Goal: Communication & Community: Share content

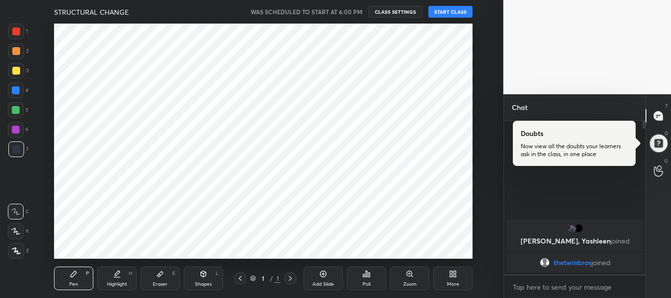
scroll to position [235, 464]
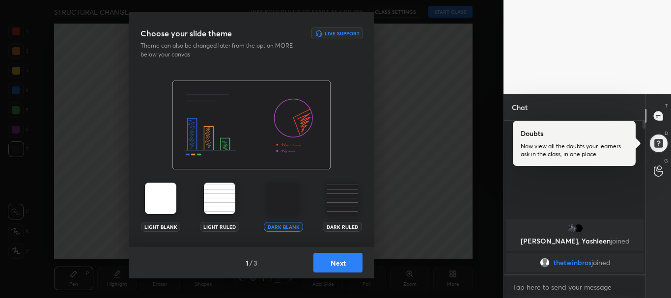
click at [335, 206] on img at bounding box center [342, 198] width 31 height 31
click at [343, 257] on button "Next" at bounding box center [337, 263] width 49 height 20
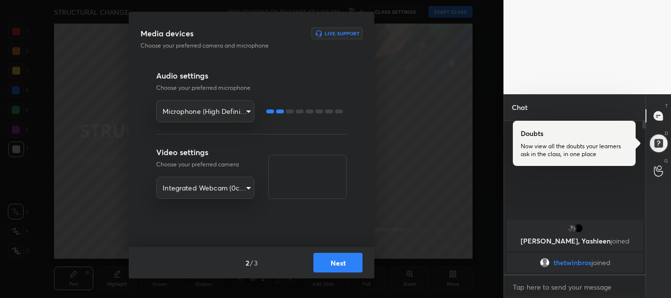
click at [331, 260] on button "Next" at bounding box center [337, 263] width 49 height 20
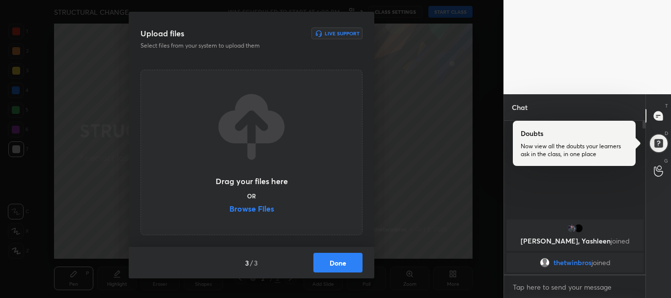
click at [331, 260] on button "Done" at bounding box center [337, 263] width 49 height 20
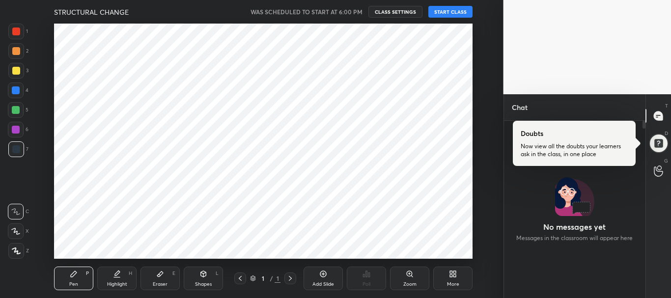
scroll to position [48893, 48664]
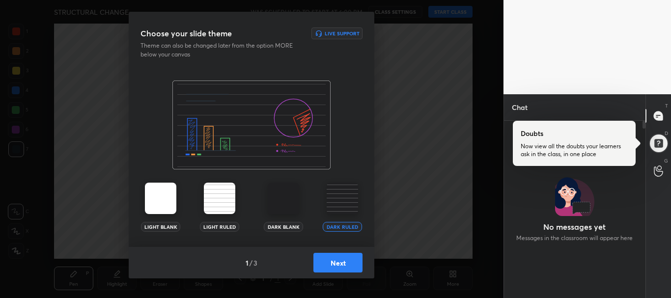
click at [346, 216] on div "Dark Ruled" at bounding box center [342, 207] width 39 height 49
click at [343, 257] on button "Next" at bounding box center [337, 263] width 49 height 20
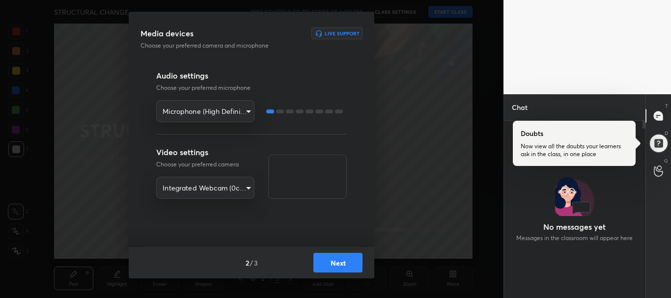
click at [332, 255] on button "Next" at bounding box center [337, 263] width 49 height 20
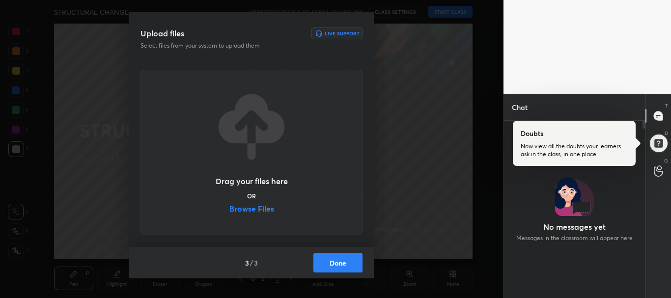
click at [256, 207] on label "Browse Files" at bounding box center [251, 210] width 45 height 10
click at [229, 207] on input "Browse Files" at bounding box center [229, 210] width 0 height 10
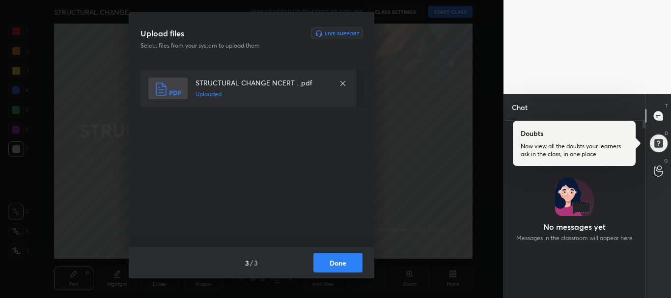
click at [331, 258] on button "Done" at bounding box center [337, 263] width 49 height 20
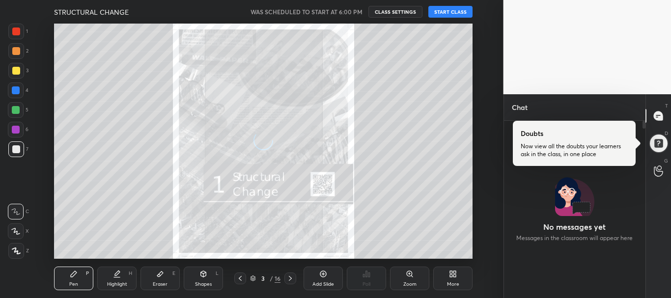
click at [438, 14] on button "START CLASS" at bounding box center [450, 12] width 44 height 12
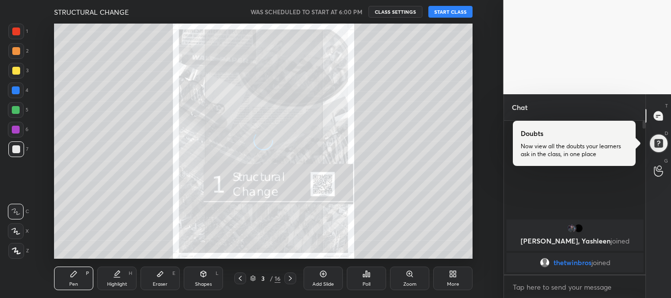
scroll to position [151, 139]
type textarea "x"
click at [357, 10] on span "mute" at bounding box center [354, 11] width 14 height 7
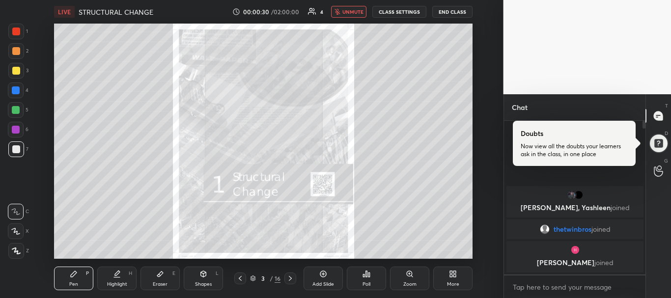
click at [350, 10] on span "unmute" at bounding box center [352, 11] width 21 height 7
click at [350, 10] on span "mute" at bounding box center [354, 11] width 14 height 7
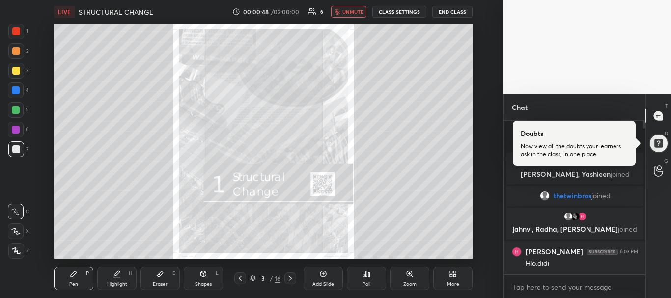
click at [348, 15] on span "unmute" at bounding box center [352, 11] width 21 height 7
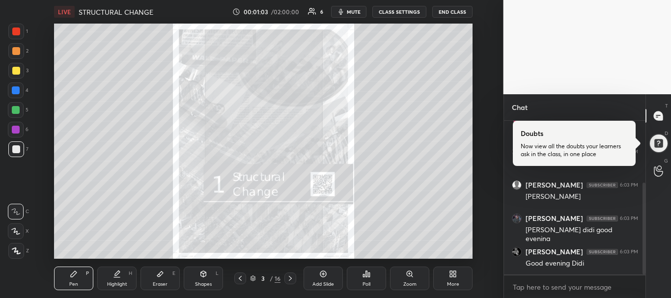
scroll to position [137, 0]
click at [348, 15] on span "mute" at bounding box center [354, 11] width 14 height 7
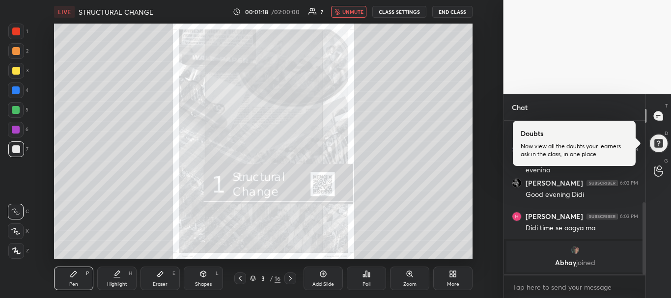
click at [349, 13] on span "unmute" at bounding box center [352, 11] width 21 height 7
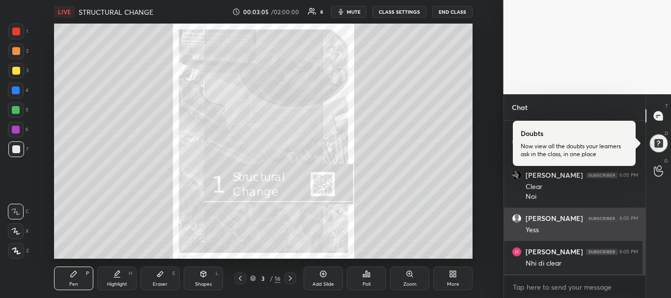
scroll to position [433, 0]
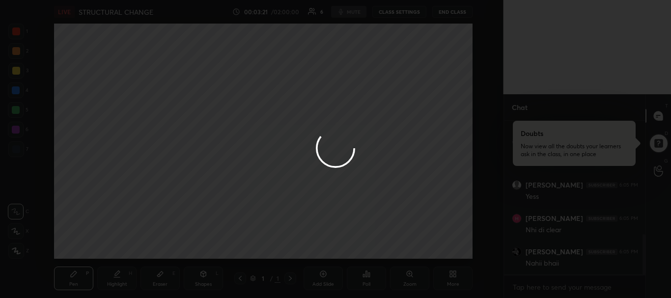
click at [462, 85] on div at bounding box center [335, 149] width 671 height 298
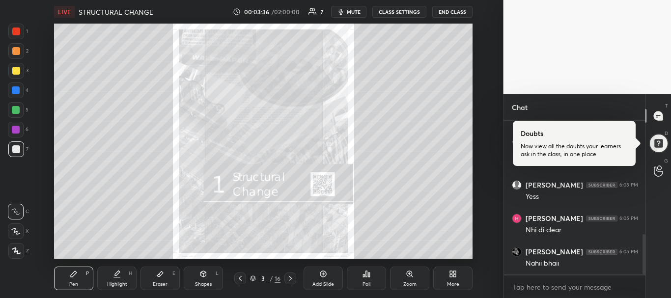
click at [492, 215] on div "Setting up your live class Poll for secs No correct answer Start poll" at bounding box center [263, 141] width 464 height 235
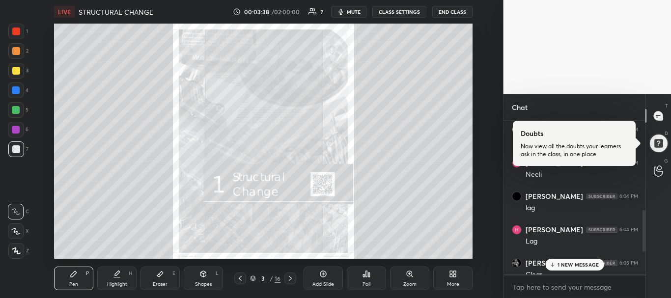
scroll to position [459, 0]
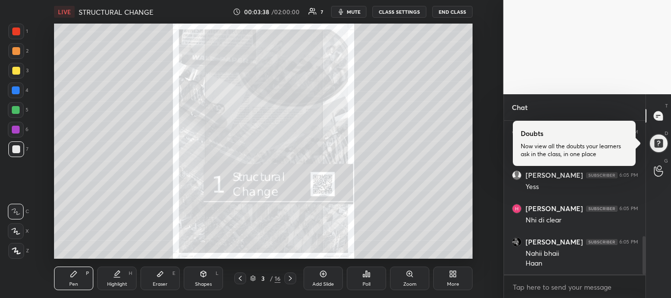
drag, startPoint x: 645, startPoint y: 255, endPoint x: 650, endPoint y: 316, distance: 61.2
click at [650, 0] on html "1 2 3 4 5 6 7 R O A L C X Z Erase all C X Z LIVE STRUCTURAL CHANGE 00:03:38 / 0…" at bounding box center [335, 0] width 671 height 0
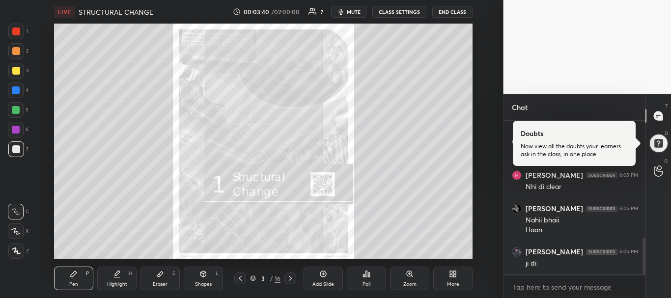
scroll to position [526, 0]
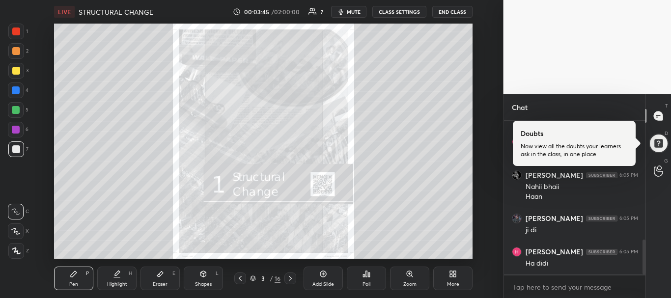
click at [408, 272] on icon at bounding box center [409, 273] width 5 height 5
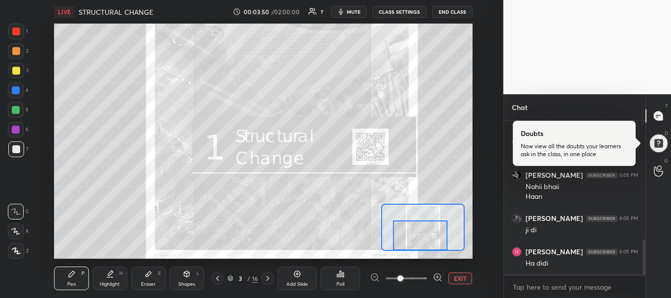
scroll to position [560, 0]
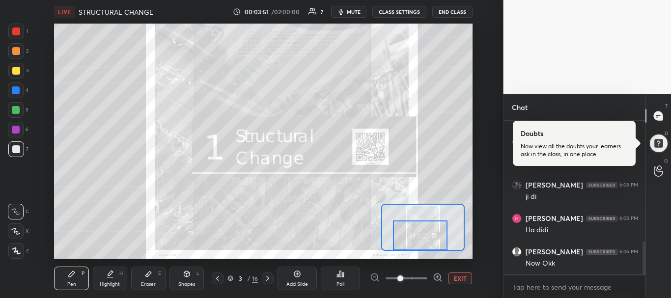
drag, startPoint x: 422, startPoint y: 230, endPoint x: 420, endPoint y: 247, distance: 16.4
click at [420, 247] on div at bounding box center [420, 236] width 55 height 30
click at [265, 274] on div at bounding box center [268, 279] width 12 height 12
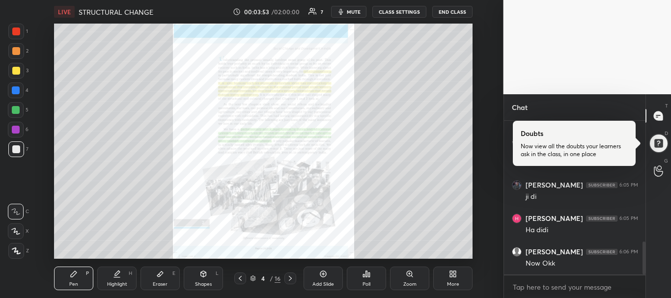
scroll to position [593, 0]
click at [395, 283] on div "Zoom" at bounding box center [409, 279] width 39 height 24
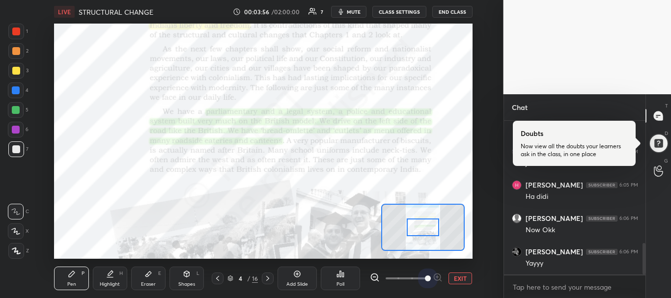
click at [424, 280] on span at bounding box center [406, 278] width 41 height 15
click at [425, 280] on span at bounding box center [428, 279] width 6 height 6
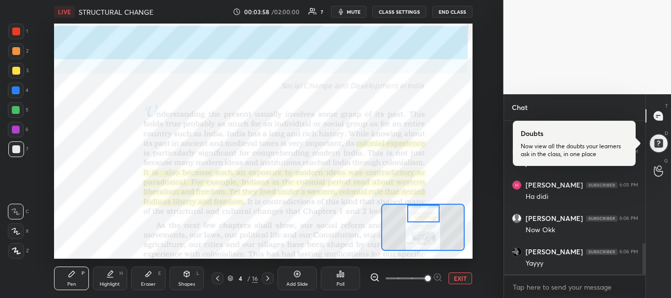
drag, startPoint x: 426, startPoint y: 227, endPoint x: 427, endPoint y: 212, distance: 14.7
click at [427, 212] on div at bounding box center [423, 214] width 33 height 18
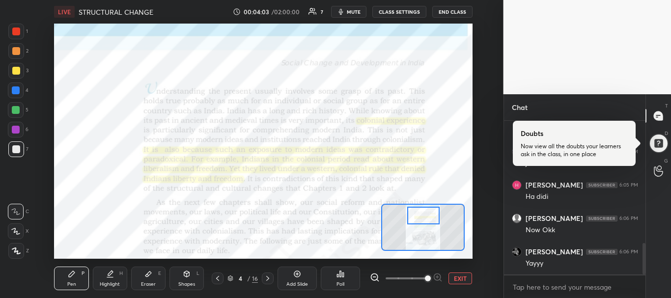
click at [429, 219] on div at bounding box center [423, 216] width 33 height 18
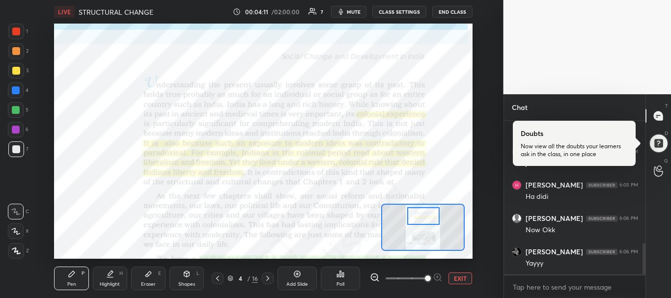
click at [105, 277] on div "Highlight H" at bounding box center [110, 279] width 34 height 24
click at [14, 91] on div at bounding box center [16, 90] width 8 height 8
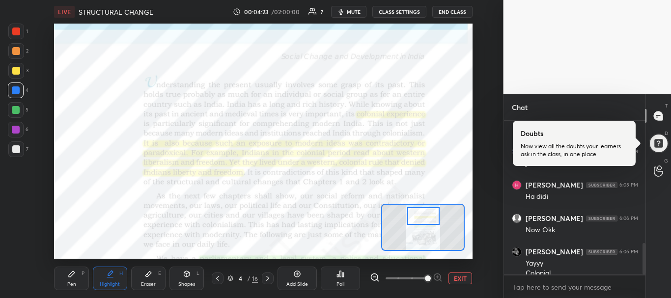
scroll to position [603, 0]
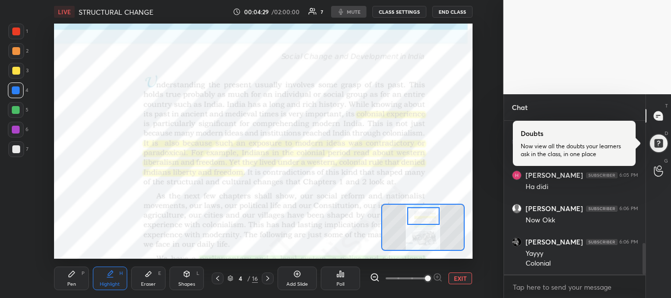
click at [145, 273] on icon at bounding box center [148, 274] width 8 height 8
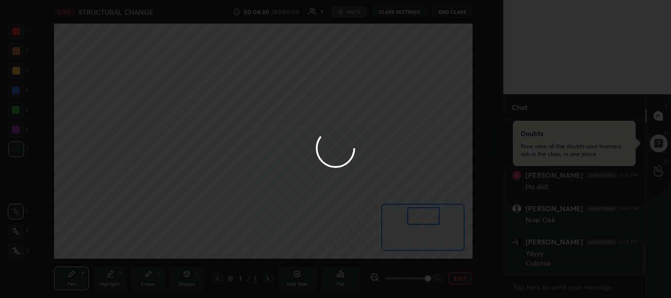
click at [333, 155] on circle at bounding box center [335, 148] width 43 height 43
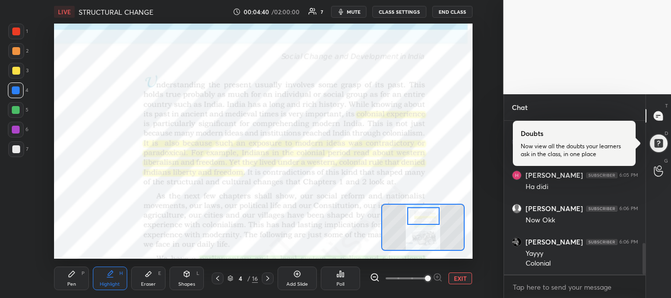
scroll to position [613, 0]
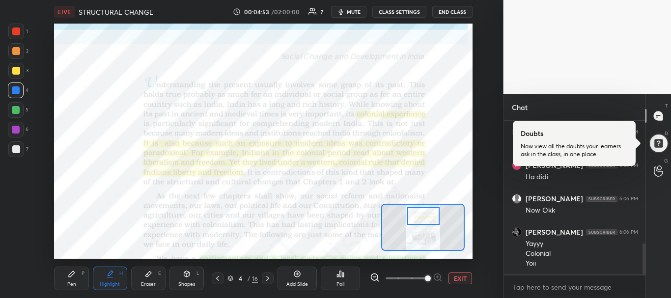
click at [80, 283] on div "Pen P" at bounding box center [71, 279] width 34 height 24
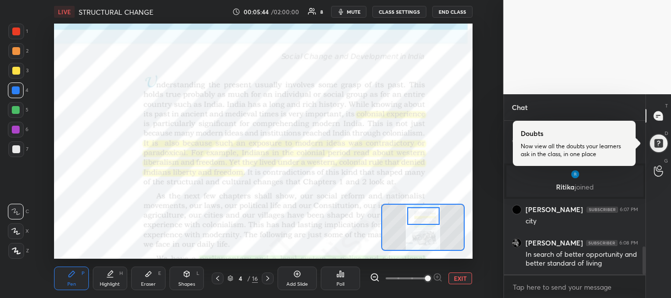
scroll to position [747, 0]
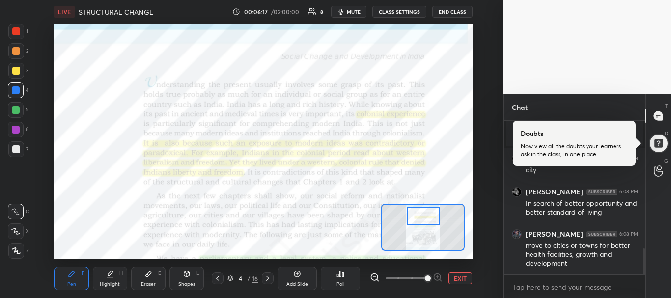
click at [152, 280] on div "Eraser E" at bounding box center [148, 279] width 34 height 24
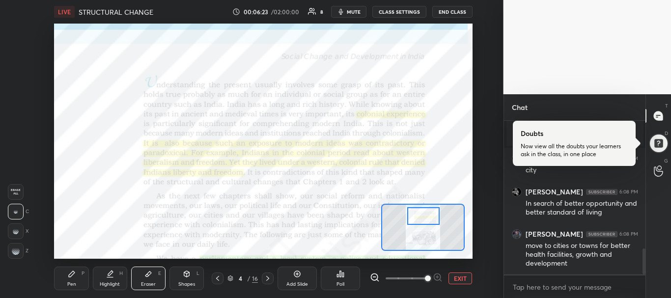
click at [16, 251] on rect at bounding box center [16, 250] width 1 height 1
click at [68, 279] on div "Pen P" at bounding box center [71, 279] width 34 height 24
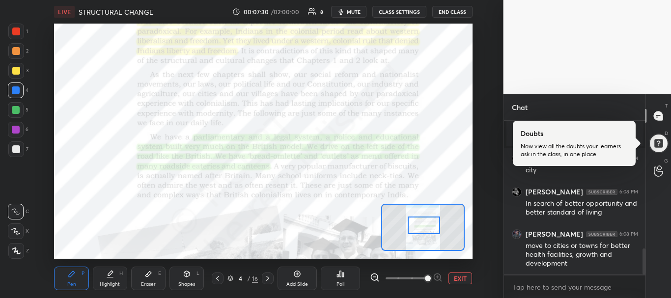
drag, startPoint x: 422, startPoint y: 220, endPoint x: 423, endPoint y: 229, distance: 9.3
click at [423, 229] on div at bounding box center [424, 226] width 33 height 18
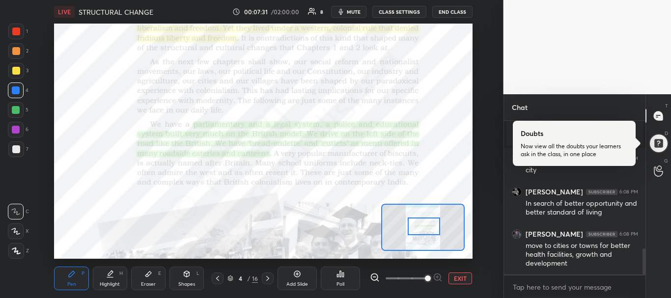
click at [423, 231] on div at bounding box center [424, 227] width 33 height 18
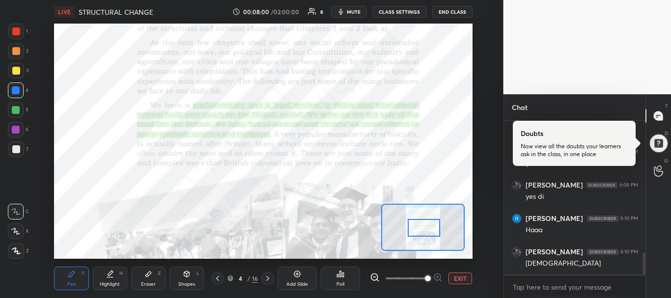
scroll to position [948, 0]
click at [268, 278] on icon at bounding box center [267, 278] width 3 height 5
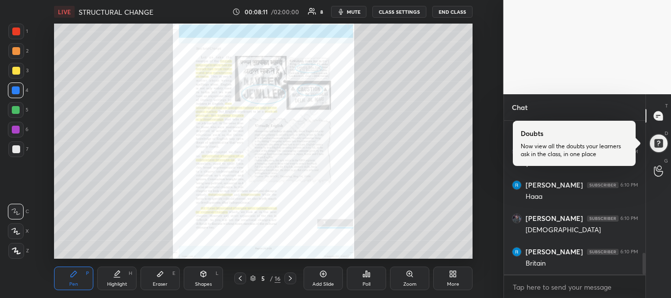
click at [410, 279] on div "Zoom" at bounding box center [409, 279] width 39 height 24
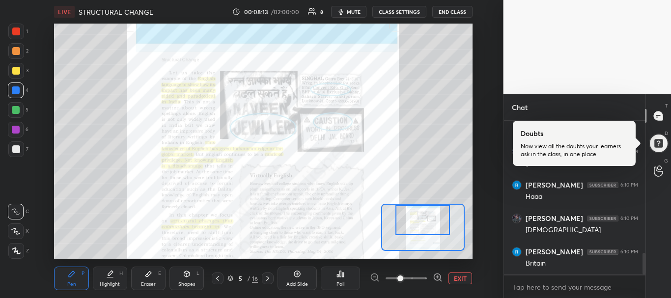
drag, startPoint x: 424, startPoint y: 224, endPoint x: 425, endPoint y: 210, distance: 13.3
click at [425, 210] on div at bounding box center [422, 220] width 55 height 30
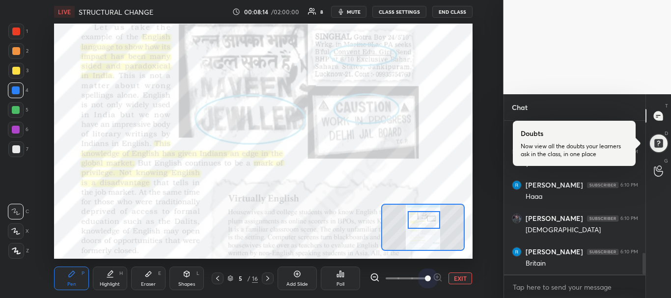
click at [424, 277] on span at bounding box center [406, 278] width 41 height 15
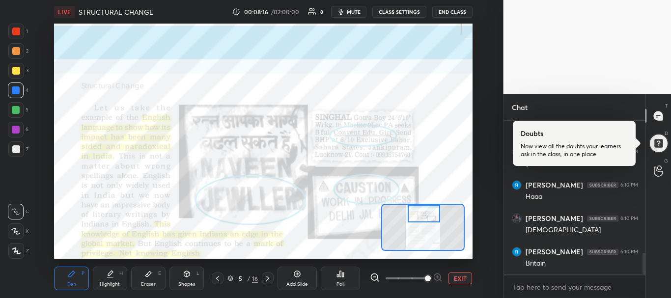
drag, startPoint x: 424, startPoint y: 227, endPoint x: 423, endPoint y: 219, distance: 8.9
click at [423, 219] on div at bounding box center [424, 214] width 33 height 18
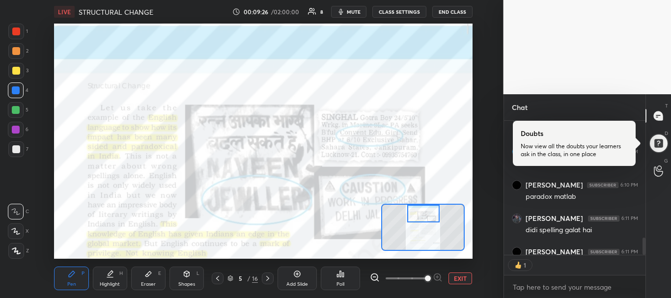
scroll to position [131, 139]
click at [16, 246] on div at bounding box center [16, 251] width 16 height 16
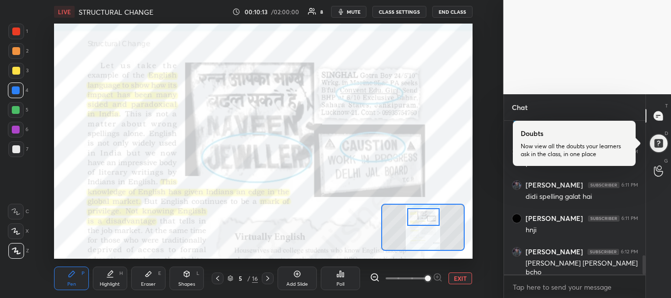
click at [424, 222] on div at bounding box center [423, 217] width 33 height 18
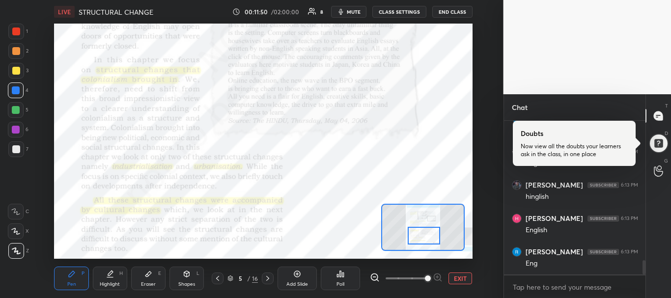
drag, startPoint x: 430, startPoint y: 223, endPoint x: 430, endPoint y: 242, distance: 18.7
click at [430, 242] on div at bounding box center [424, 236] width 33 height 18
click at [430, 243] on div at bounding box center [424, 236] width 33 height 18
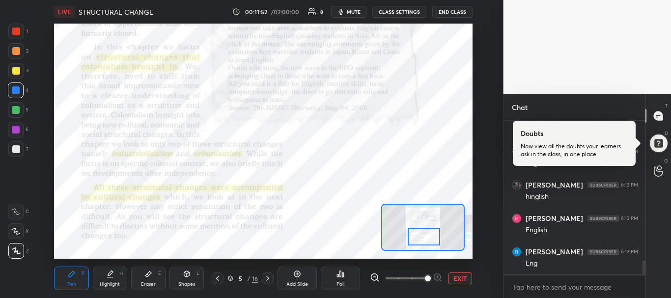
scroll to position [1524, 0]
click at [264, 275] on icon at bounding box center [268, 279] width 8 height 8
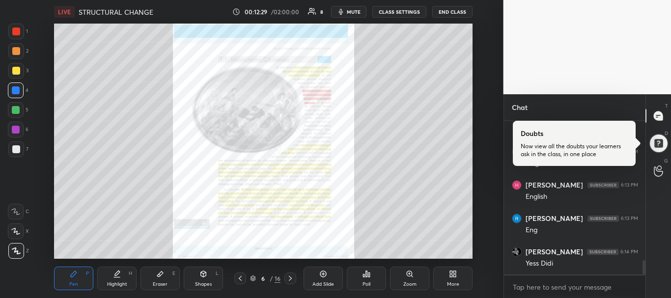
click at [414, 271] on icon at bounding box center [410, 274] width 8 height 8
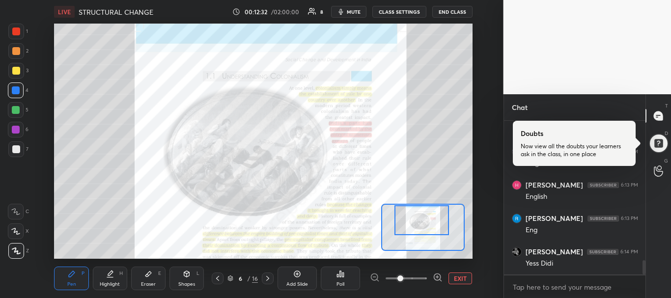
drag, startPoint x: 417, startPoint y: 231, endPoint x: 416, endPoint y: 210, distance: 20.7
click at [416, 210] on div at bounding box center [422, 220] width 55 height 30
click at [425, 277] on span at bounding box center [406, 278] width 41 height 15
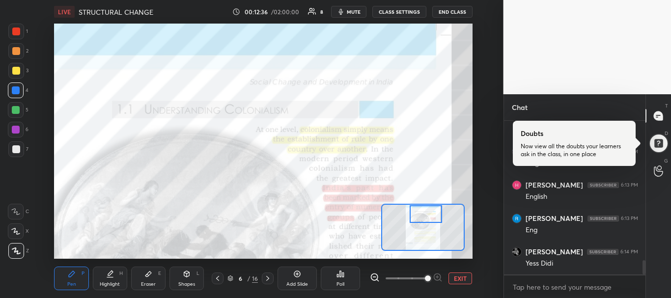
drag, startPoint x: 428, startPoint y: 224, endPoint x: 432, endPoint y: 218, distance: 7.1
click at [432, 218] on div at bounding box center [426, 214] width 33 height 18
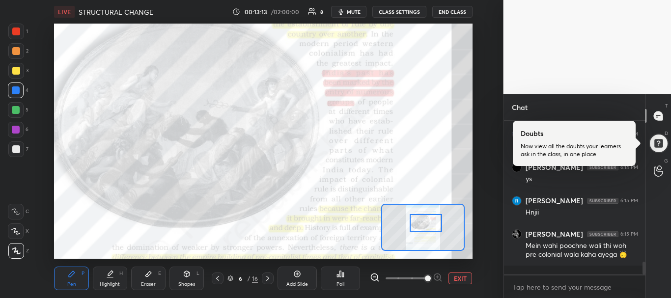
drag, startPoint x: 427, startPoint y: 221, endPoint x: 427, endPoint y: 229, distance: 8.8
click at [427, 229] on div at bounding box center [426, 223] width 33 height 18
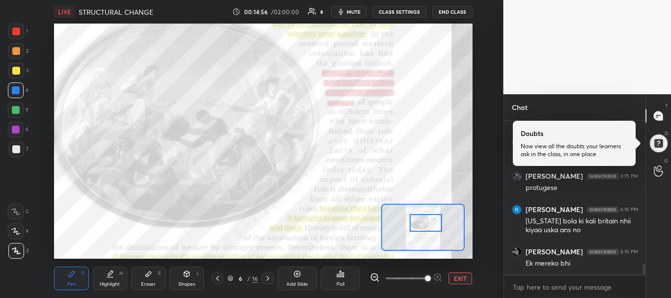
scroll to position [2095, 0]
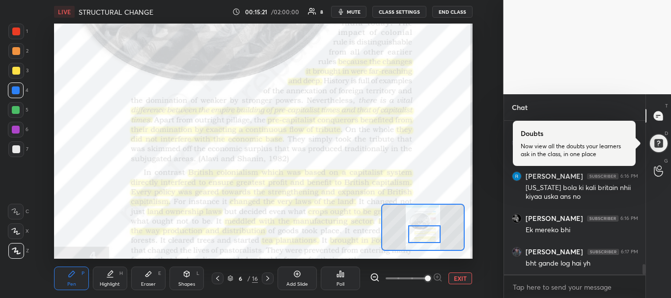
drag, startPoint x: 430, startPoint y: 226, endPoint x: 428, endPoint y: 239, distance: 12.4
click at [428, 239] on div at bounding box center [424, 234] width 33 height 18
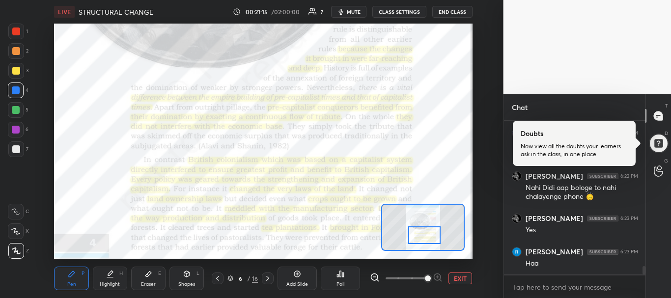
scroll to position [2709, 0]
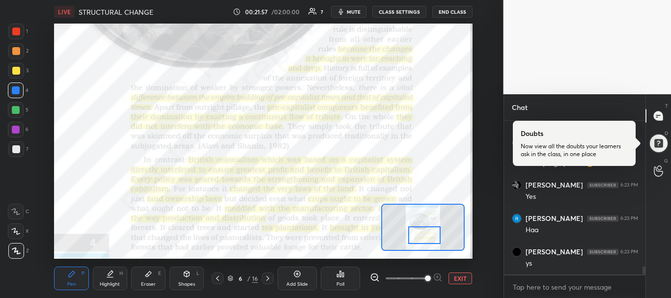
click at [266, 280] on icon at bounding box center [268, 279] width 8 height 8
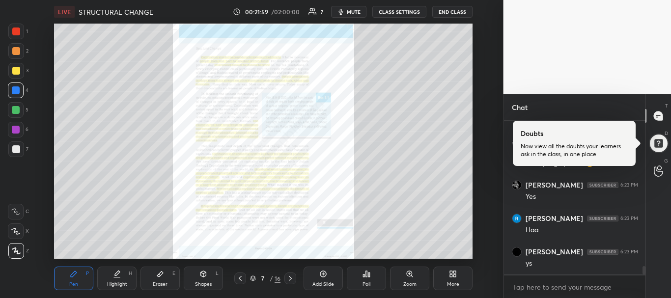
click at [408, 281] on div "Zoom" at bounding box center [409, 279] width 39 height 24
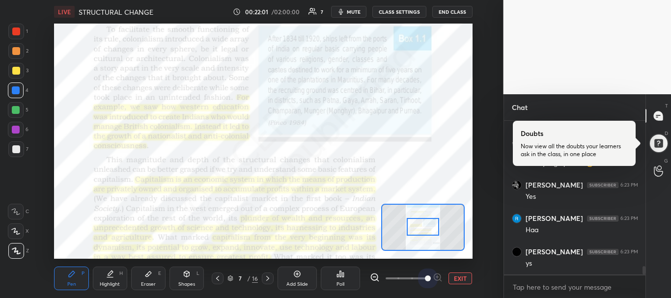
click at [425, 276] on span at bounding box center [406, 278] width 41 height 15
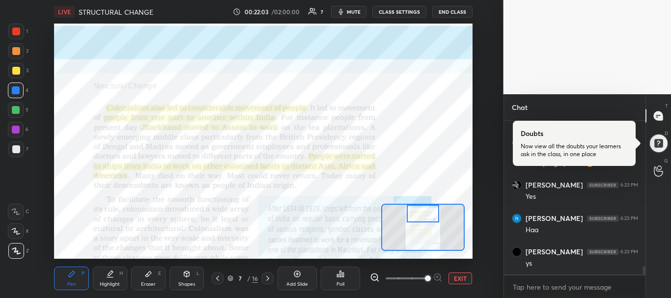
drag, startPoint x: 423, startPoint y: 228, endPoint x: 424, endPoint y: 207, distance: 20.6
click at [424, 207] on div at bounding box center [423, 214] width 33 height 18
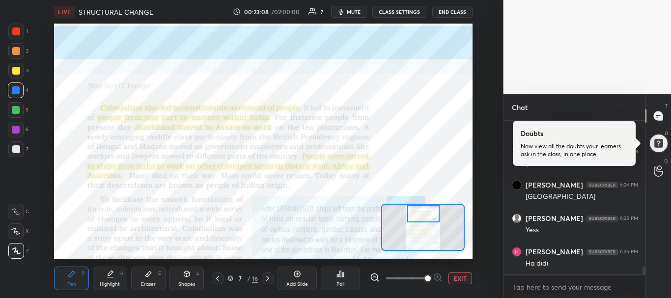
scroll to position [2843, 0]
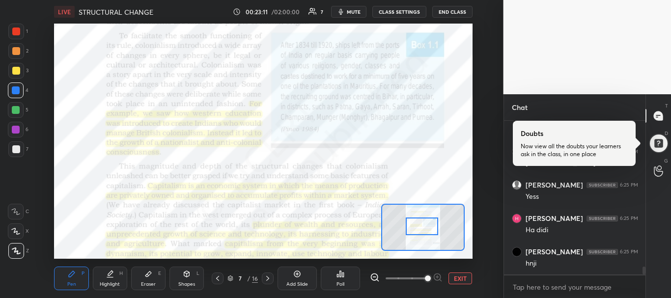
drag, startPoint x: 422, startPoint y: 218, endPoint x: 420, endPoint y: 231, distance: 12.9
click at [420, 231] on div at bounding box center [422, 227] width 33 height 18
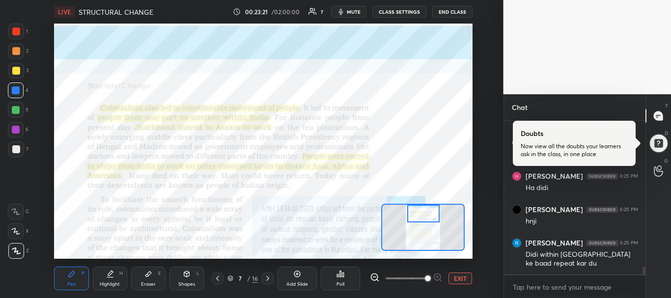
drag, startPoint x: 428, startPoint y: 225, endPoint x: 429, endPoint y: 208, distance: 17.3
click at [429, 208] on div at bounding box center [423, 214] width 33 height 18
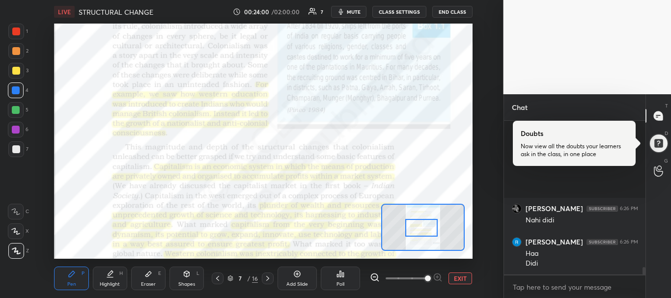
scroll to position [3145, 0]
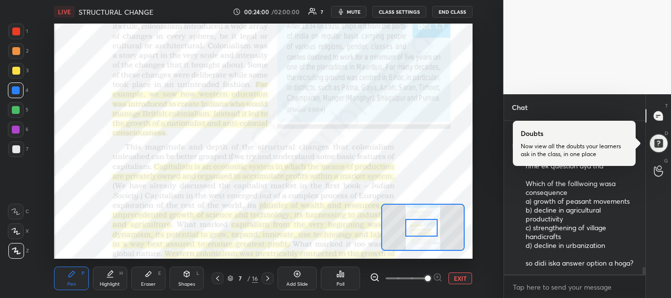
drag, startPoint x: 427, startPoint y: 218, endPoint x: 425, endPoint y: 232, distance: 14.4
click at [425, 232] on div at bounding box center [421, 228] width 33 height 18
click at [645, 276] on div "[PERSON_NAME] 6:26 PM Nahi didi [PERSON_NAME] 6:26 PM [PERSON_NAME] 6:26 PM [PE…" at bounding box center [575, 210] width 142 height 178
drag, startPoint x: 644, startPoint y: 272, endPoint x: 645, endPoint y: 280, distance: 8.4
click at [645, 280] on div "[PERSON_NAME] 6:26 PM Nahi didi [PERSON_NAME] 6:26 PM [PERSON_NAME] 6:26 PM [PE…" at bounding box center [575, 210] width 142 height 178
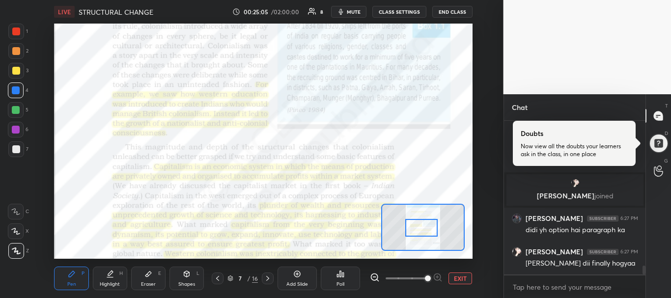
scroll to position [2500, 0]
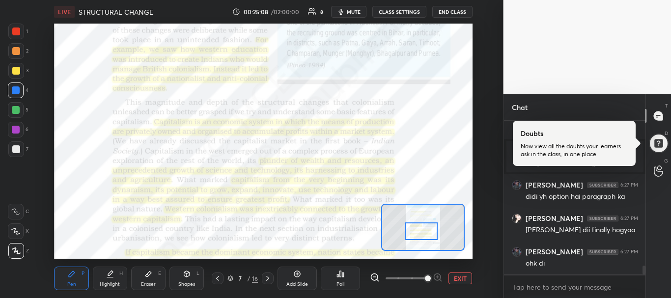
click at [416, 231] on div at bounding box center [421, 232] width 33 height 18
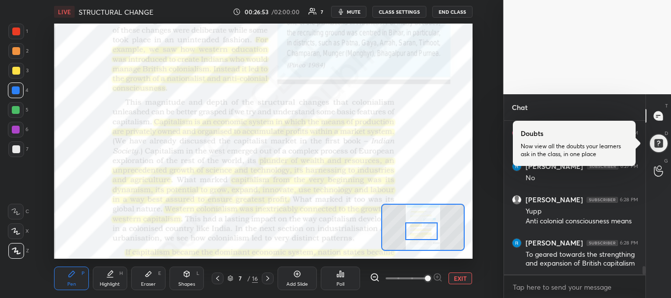
scroll to position [2728, 0]
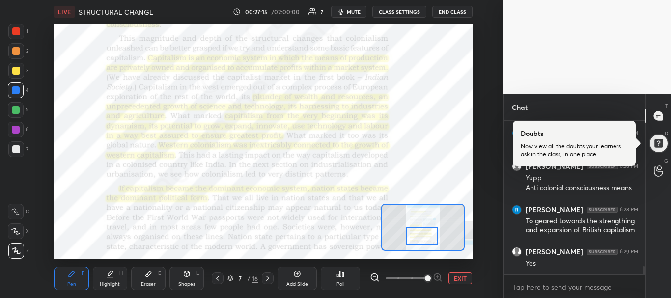
drag, startPoint x: 432, startPoint y: 234, endPoint x: 431, endPoint y: 239, distance: 4.9
click at [431, 239] on div at bounding box center [422, 236] width 33 height 18
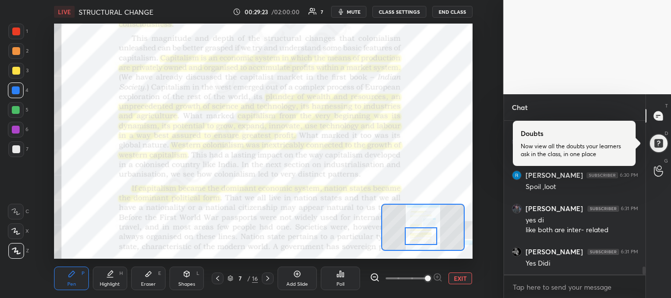
scroll to position [2915, 0]
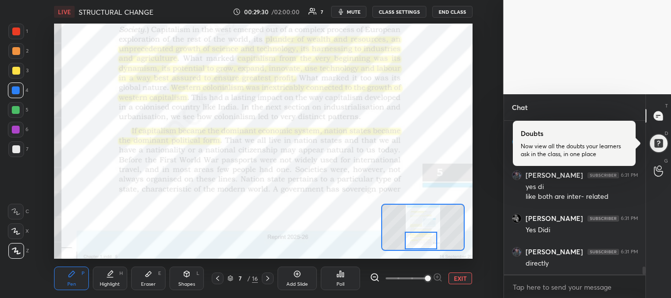
drag, startPoint x: 417, startPoint y: 232, endPoint x: 417, endPoint y: 239, distance: 6.4
click at [417, 239] on div at bounding box center [421, 241] width 33 height 18
click at [267, 273] on div at bounding box center [268, 279] width 12 height 12
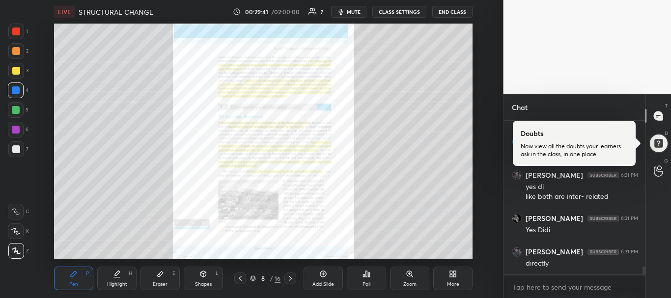
click at [409, 272] on icon at bounding box center [409, 273] width 5 height 5
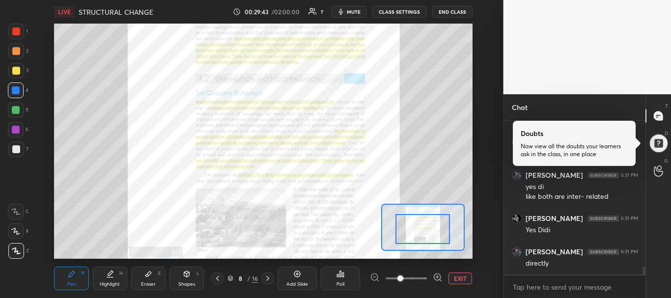
drag, startPoint x: 435, startPoint y: 237, endPoint x: 434, endPoint y: 214, distance: 23.1
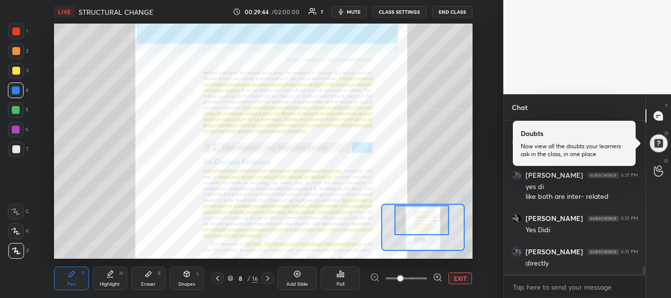
drag, startPoint x: 429, startPoint y: 230, endPoint x: 428, endPoint y: 210, distance: 19.7
click at [428, 210] on div at bounding box center [422, 220] width 55 height 30
click at [427, 279] on div at bounding box center [406, 279] width 73 height 12
click at [424, 281] on span at bounding box center [406, 278] width 41 height 15
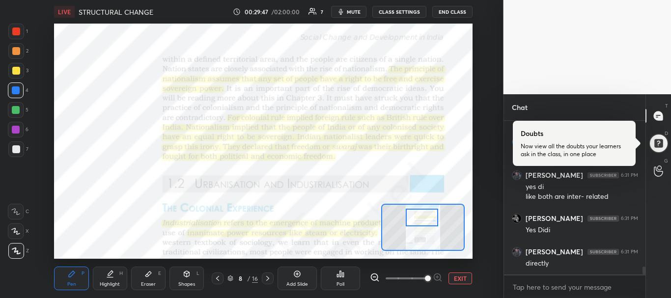
click at [419, 211] on div at bounding box center [422, 218] width 33 height 18
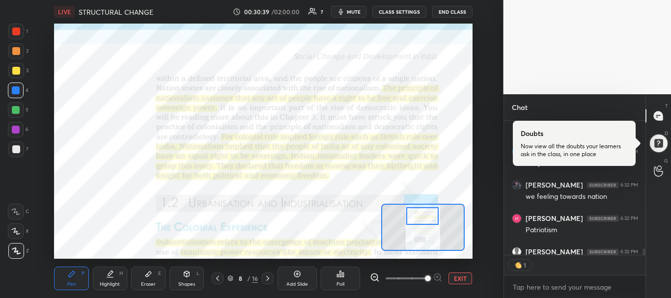
scroll to position [151, 139]
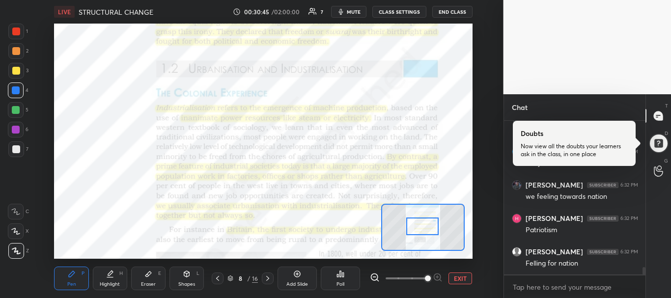
drag, startPoint x: 434, startPoint y: 219, endPoint x: 434, endPoint y: 230, distance: 11.3
click at [434, 230] on div at bounding box center [422, 227] width 33 height 18
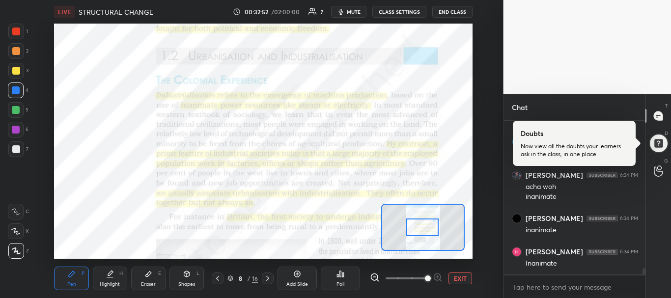
scroll to position [3526, 0]
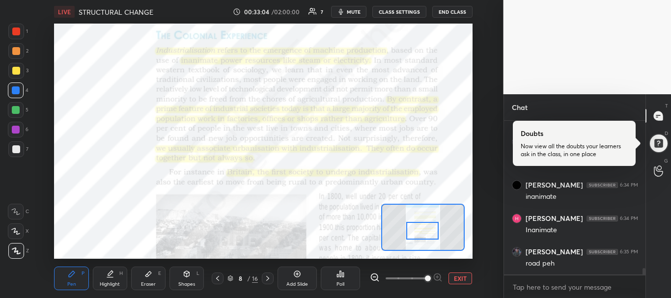
drag, startPoint x: 425, startPoint y: 224, endPoint x: 425, endPoint y: 230, distance: 5.9
click at [425, 230] on div at bounding box center [422, 231] width 33 height 18
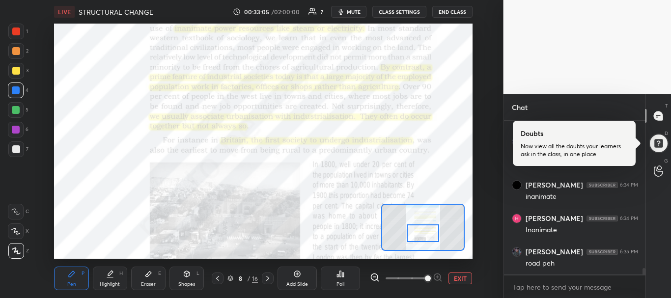
click at [425, 230] on div at bounding box center [423, 234] width 33 height 18
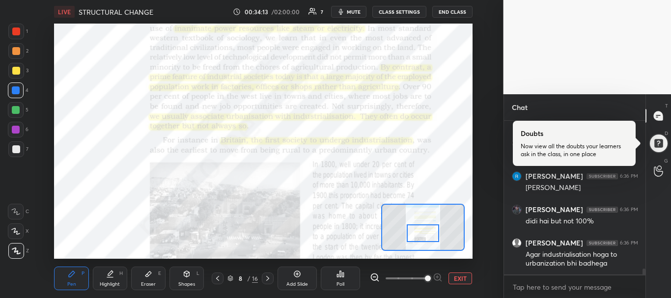
scroll to position [3769, 0]
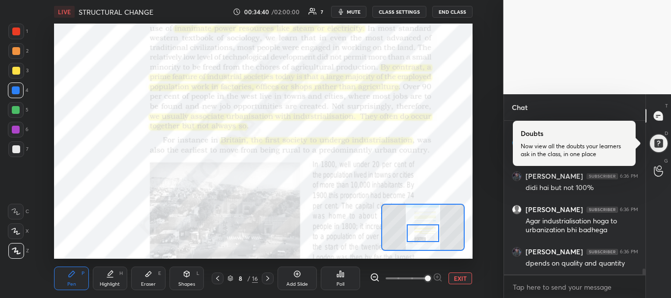
click at [151, 269] on div "Eraser E" at bounding box center [148, 279] width 34 height 24
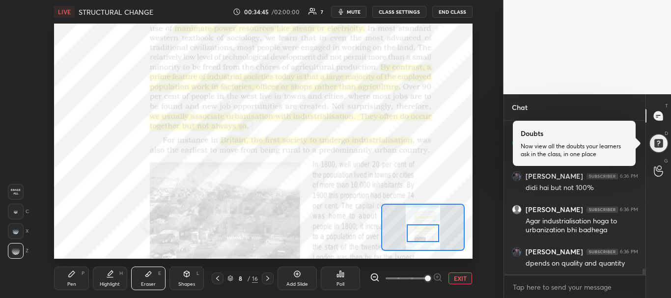
click at [80, 280] on div "Pen P" at bounding box center [71, 279] width 34 height 24
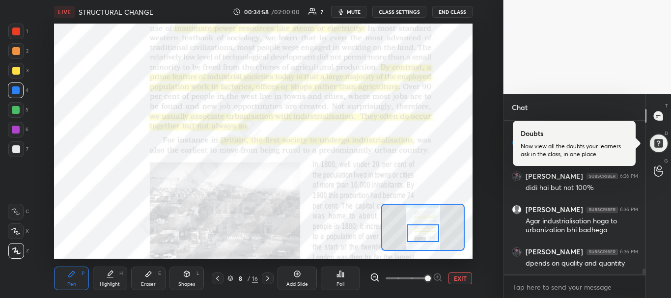
scroll to position [3811, 0]
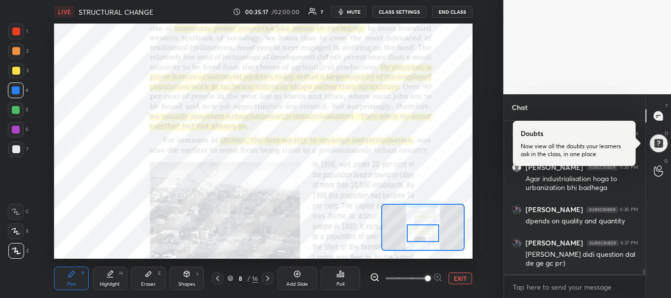
click at [266, 276] on icon at bounding box center [268, 279] width 8 height 8
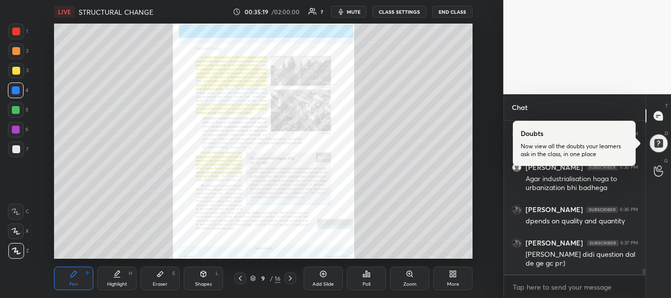
click at [400, 271] on div "Zoom" at bounding box center [409, 279] width 39 height 24
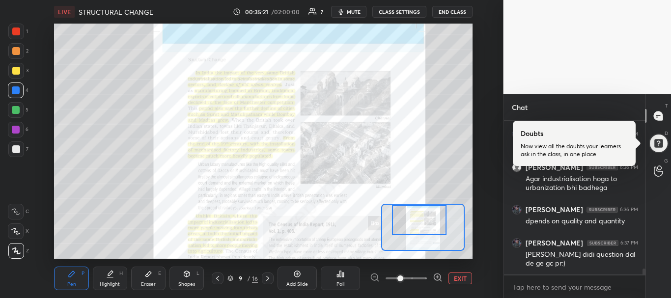
drag, startPoint x: 417, startPoint y: 233, endPoint x: 413, endPoint y: 206, distance: 27.3
click at [413, 206] on div at bounding box center [419, 220] width 55 height 30
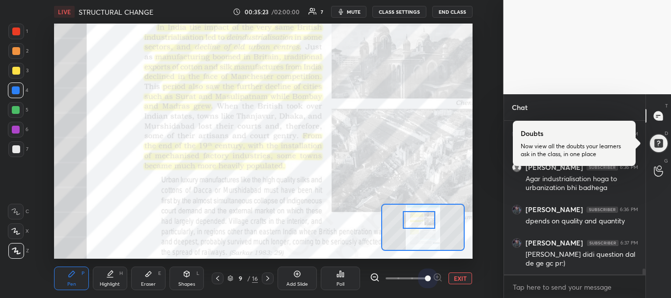
click at [425, 279] on span at bounding box center [406, 278] width 41 height 15
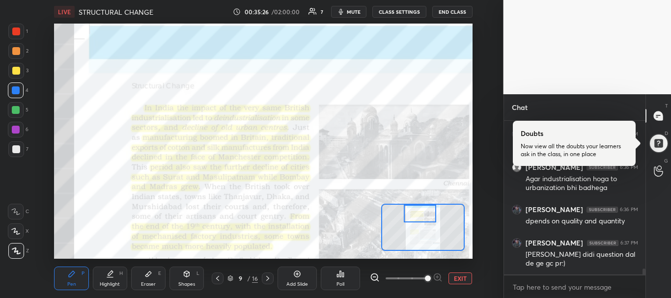
drag, startPoint x: 423, startPoint y: 224, endPoint x: 424, endPoint y: 206, distance: 18.2
click at [424, 206] on div at bounding box center [420, 214] width 33 height 18
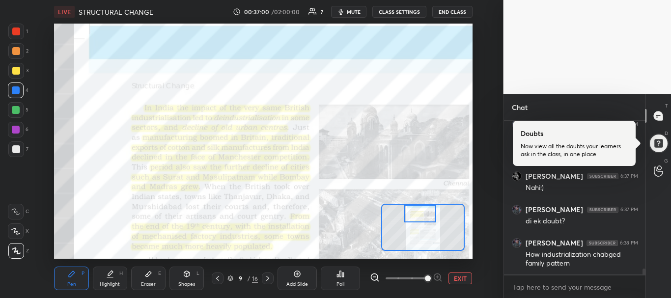
scroll to position [3963, 0]
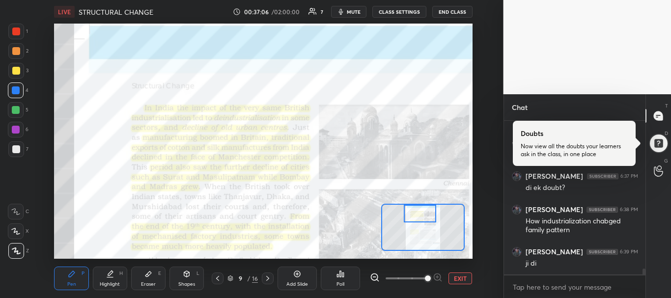
click at [145, 289] on div "Eraser E" at bounding box center [148, 279] width 34 height 24
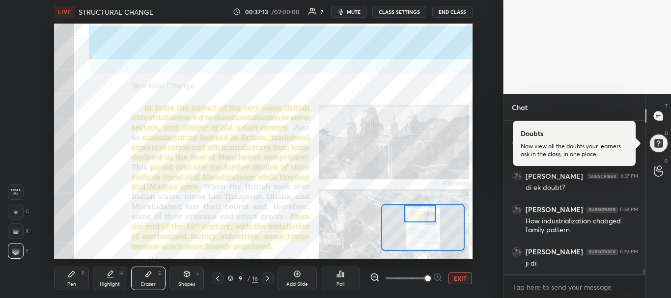
click at [69, 282] on div "Pen" at bounding box center [71, 284] width 9 height 5
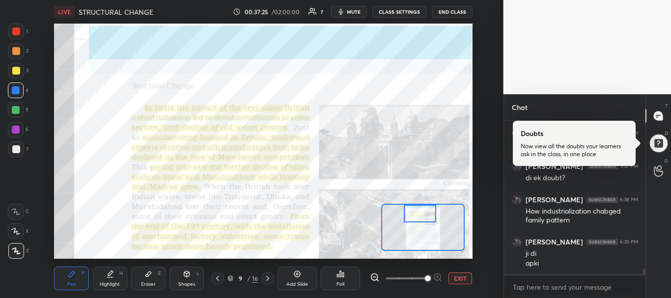
scroll to position [4006, 0]
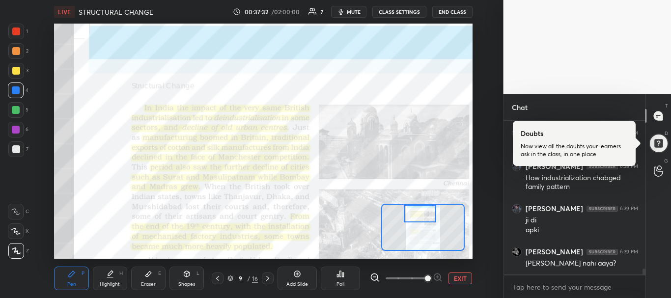
click at [18, 149] on div at bounding box center [16, 149] width 8 height 8
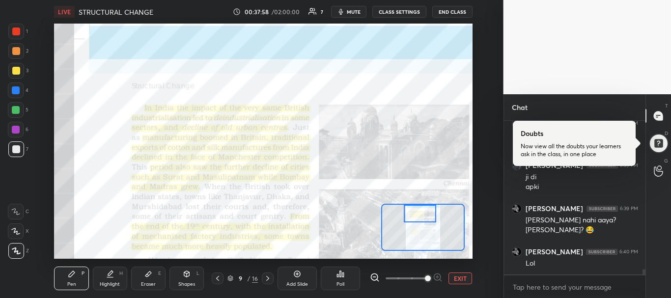
scroll to position [4083, 0]
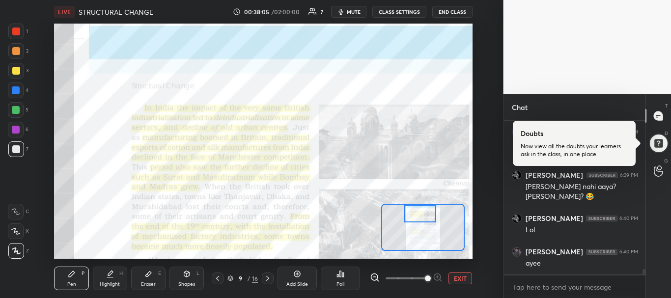
click at [8, 90] on div at bounding box center [16, 91] width 16 height 16
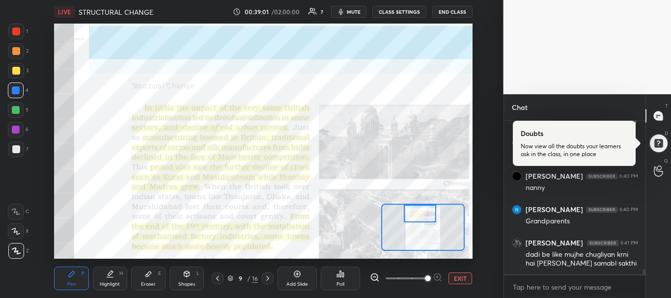
scroll to position [4359, 0]
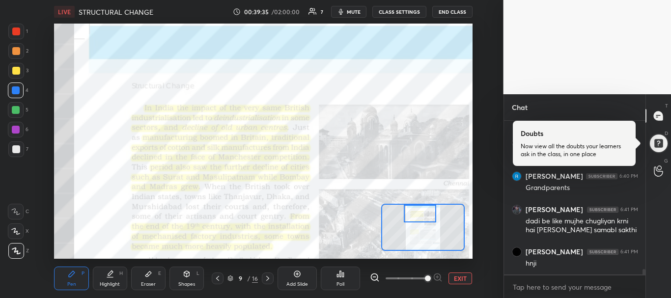
click at [137, 279] on div "Eraser E" at bounding box center [148, 279] width 34 height 24
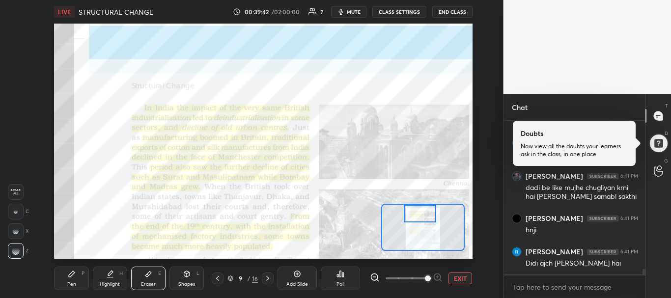
scroll to position [4426, 0]
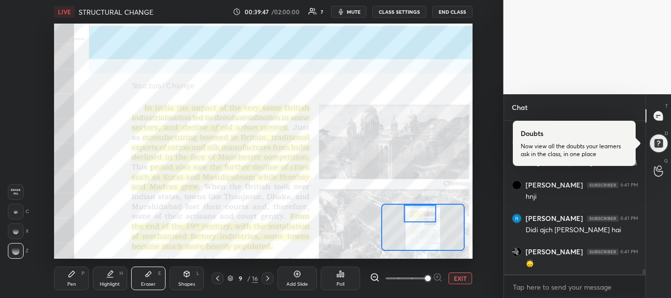
click at [78, 272] on div "Pen P" at bounding box center [71, 279] width 34 height 24
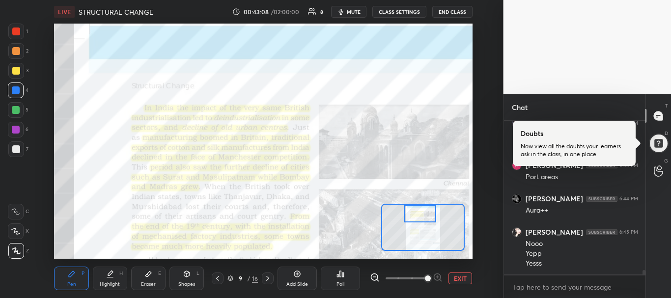
scroll to position [5223, 0]
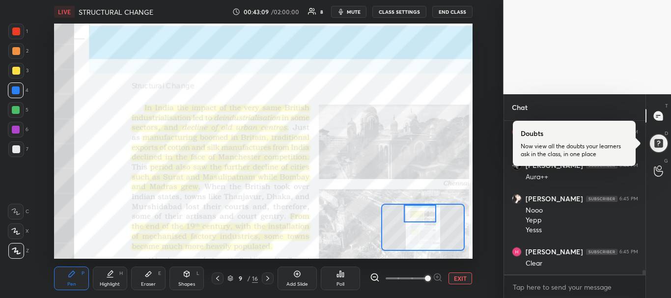
click at [140, 276] on div "Eraser E" at bounding box center [148, 279] width 34 height 24
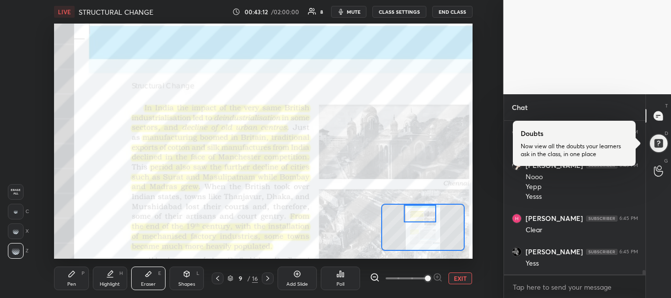
scroll to position [5290, 0]
click at [72, 286] on div "Pen" at bounding box center [71, 284] width 9 height 5
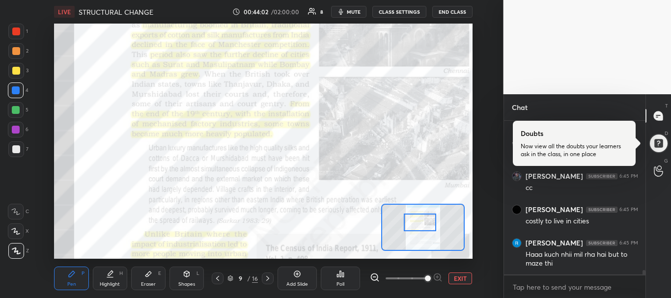
scroll to position [5399, 0]
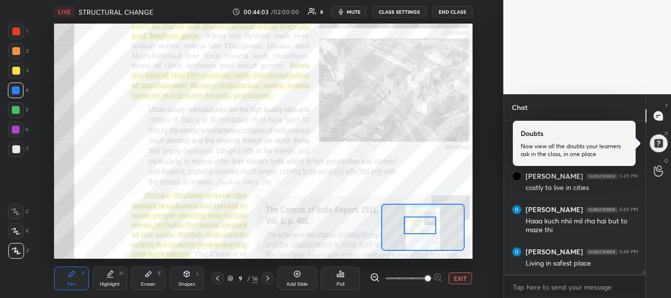
drag, startPoint x: 422, startPoint y: 222, endPoint x: 422, endPoint y: 234, distance: 11.8
click at [422, 234] on div at bounding box center [420, 226] width 33 height 18
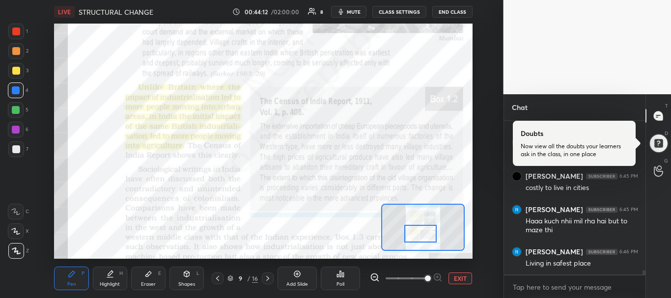
drag, startPoint x: 422, startPoint y: 229, endPoint x: 423, endPoint y: 243, distance: 13.3
click at [423, 243] on div at bounding box center [420, 234] width 33 height 18
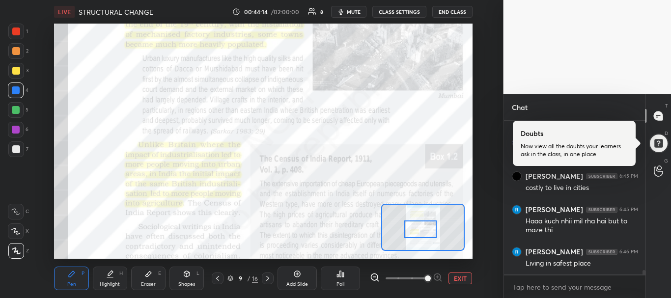
drag, startPoint x: 422, startPoint y: 245, endPoint x: 422, endPoint y: 236, distance: 9.3
click at [422, 236] on div at bounding box center [420, 230] width 33 height 18
click at [270, 277] on icon at bounding box center [268, 279] width 8 height 8
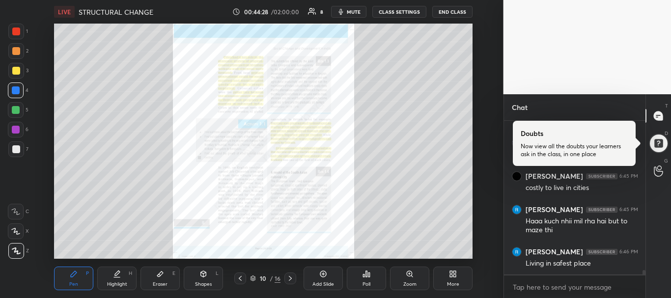
click at [405, 278] on div "Zoom" at bounding box center [409, 279] width 39 height 24
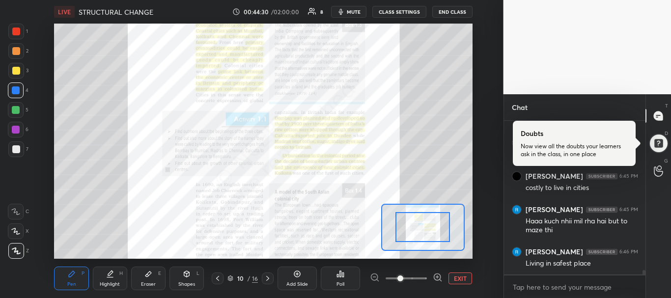
drag, startPoint x: 417, startPoint y: 231, endPoint x: 417, endPoint y: 212, distance: 19.2
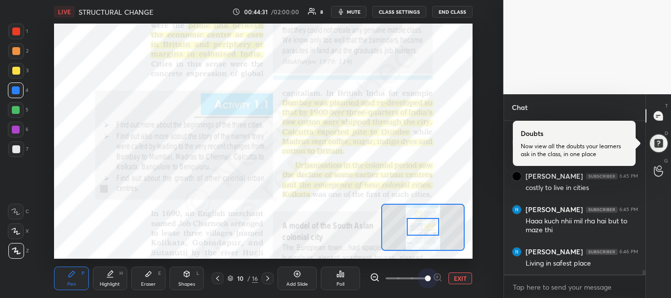
click at [425, 276] on span at bounding box center [406, 278] width 41 height 15
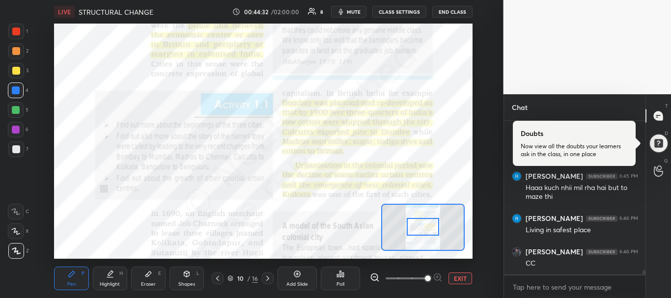
click at [428, 234] on div at bounding box center [423, 227] width 84 height 47
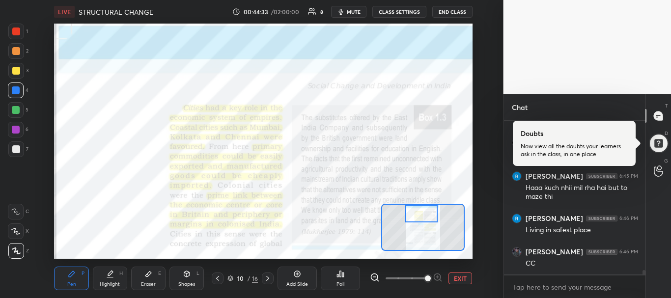
drag, startPoint x: 428, startPoint y: 234, endPoint x: 427, endPoint y: 205, distance: 29.0
click at [427, 205] on div at bounding box center [421, 214] width 33 height 18
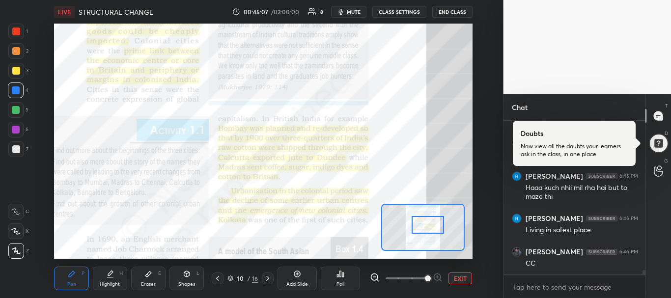
drag, startPoint x: 422, startPoint y: 214, endPoint x: 430, endPoint y: 226, distance: 14.4
click at [430, 226] on div at bounding box center [428, 225] width 33 height 18
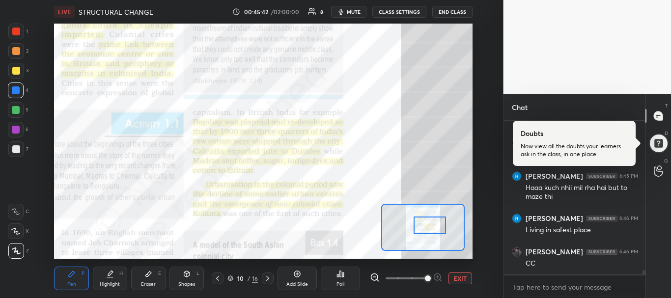
scroll to position [5466, 0]
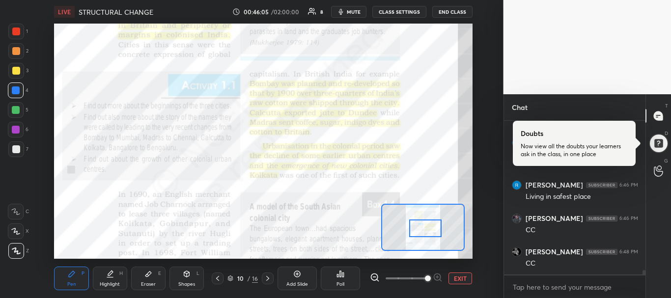
drag, startPoint x: 418, startPoint y: 224, endPoint x: 413, endPoint y: 227, distance: 6.0
click at [413, 227] on div at bounding box center [425, 229] width 33 height 18
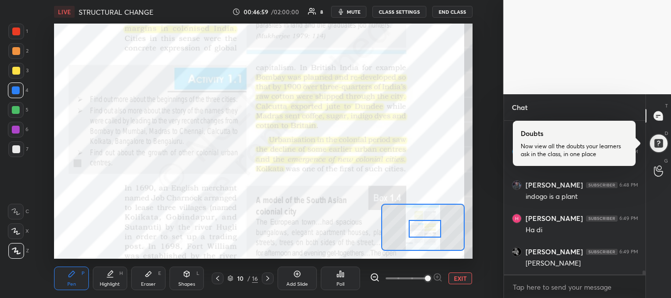
scroll to position [5776, 0]
click at [264, 280] on icon at bounding box center [268, 279] width 8 height 8
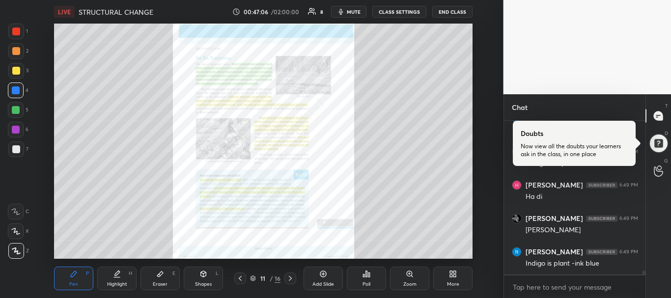
click at [391, 275] on div "Zoom" at bounding box center [409, 279] width 39 height 24
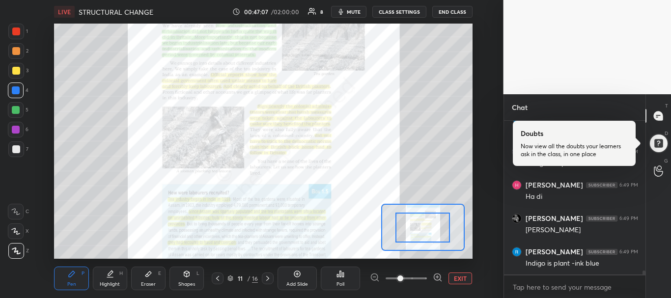
scroll to position [5809, 0]
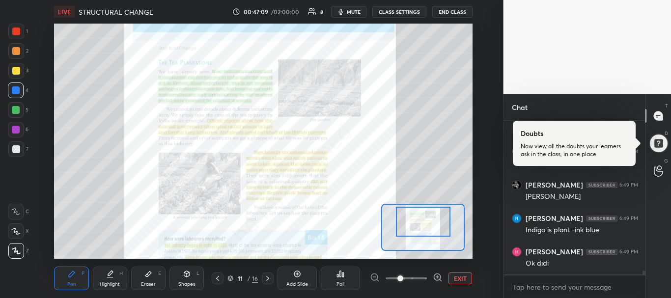
click at [423, 202] on div "Setting up your live class Poll for secs No correct answer Start poll" at bounding box center [263, 141] width 419 height 235
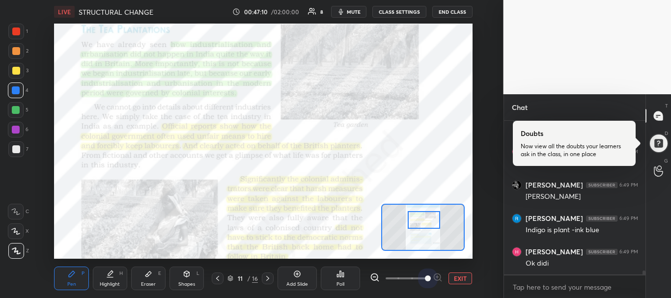
click at [422, 282] on span at bounding box center [406, 278] width 41 height 15
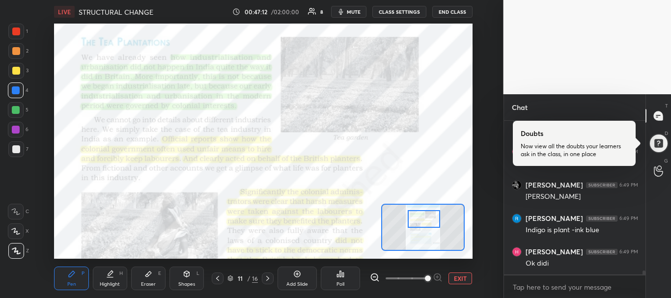
scroll to position [5852, 0]
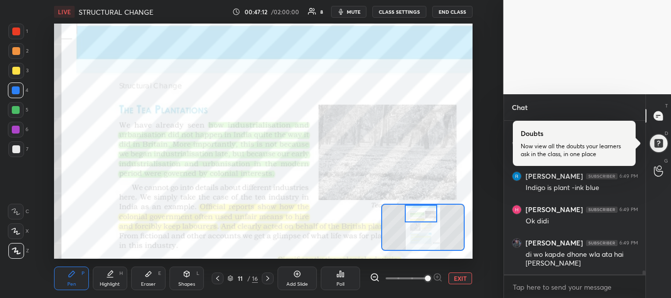
click at [417, 203] on div "Setting up your live class Poll for secs No correct answer Start poll" at bounding box center [263, 141] width 419 height 235
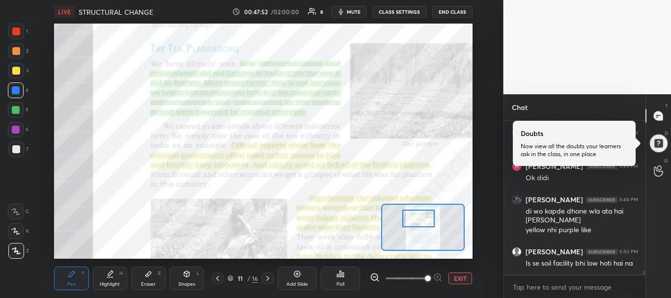
scroll to position [5928, 0]
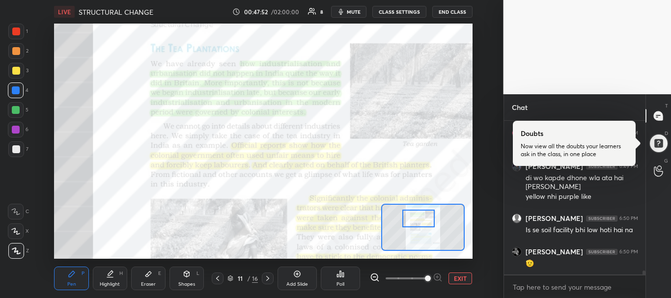
drag, startPoint x: 416, startPoint y: 215, endPoint x: 413, endPoint y: 220, distance: 5.5
click at [413, 220] on div at bounding box center [418, 219] width 33 height 18
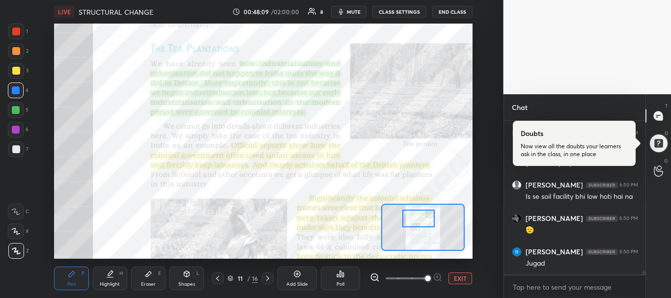
click at [149, 274] on icon at bounding box center [148, 274] width 6 height 5
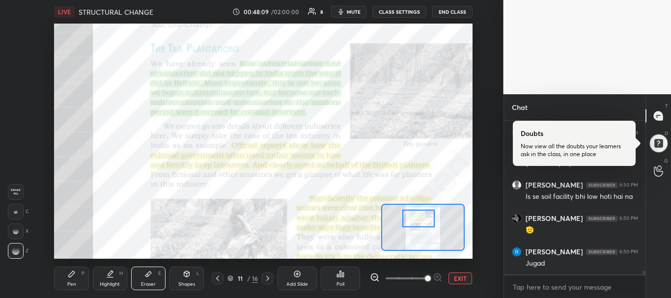
scroll to position [5995, 0]
click at [74, 275] on icon at bounding box center [72, 274] width 8 height 8
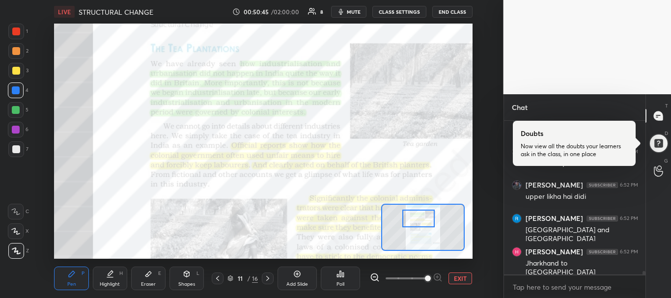
scroll to position [6423, 0]
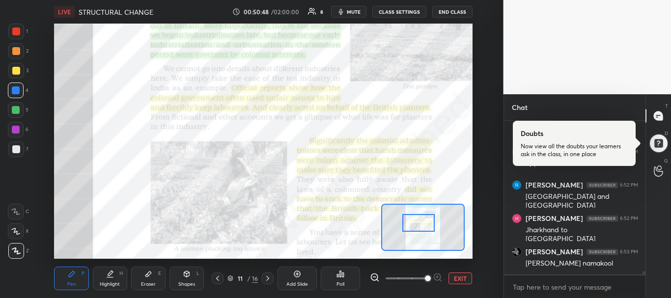
click at [422, 226] on div at bounding box center [418, 223] width 33 height 18
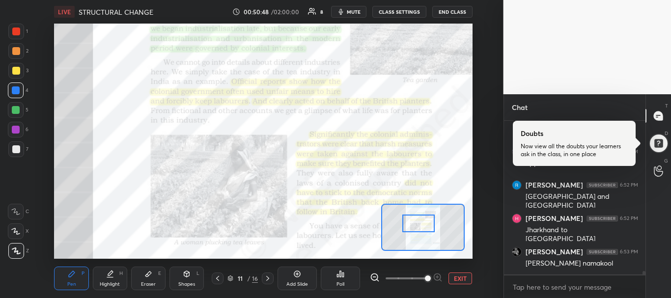
scroll to position [6456, 0]
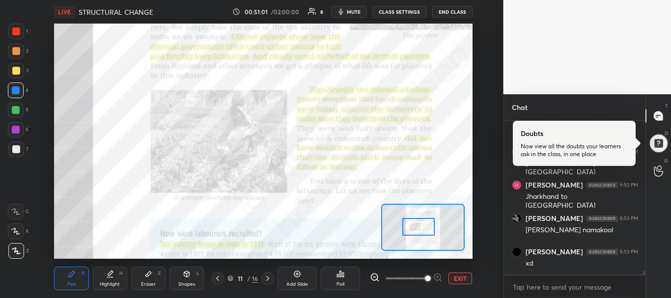
click at [431, 227] on div at bounding box center [418, 227] width 33 height 18
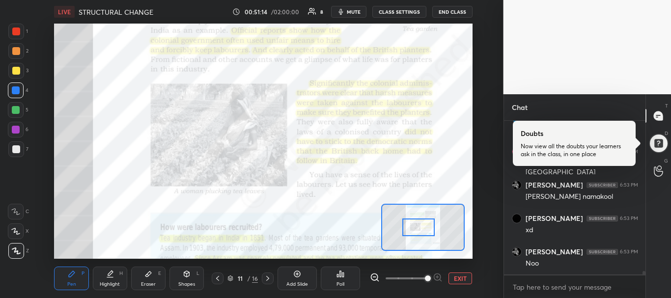
scroll to position [6523, 0]
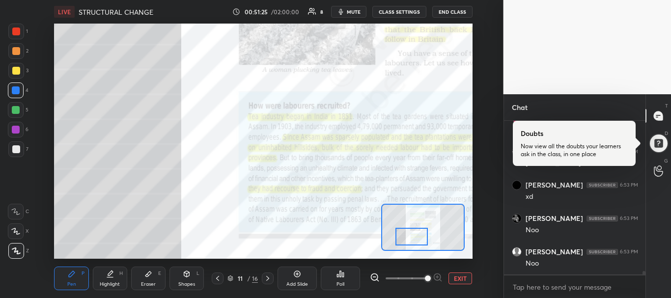
drag, startPoint x: 418, startPoint y: 231, endPoint x: 411, endPoint y: 241, distance: 11.3
click at [411, 241] on div at bounding box center [411, 237] width 33 height 18
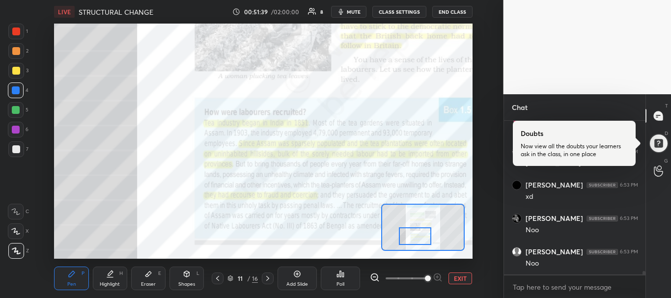
click at [413, 234] on div at bounding box center [415, 236] width 33 height 18
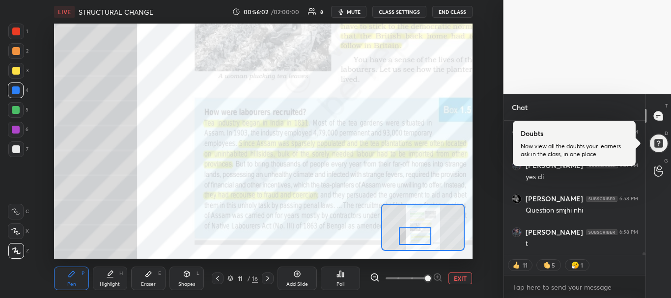
click at [644, 257] on div "[PERSON_NAME] 6:57 PM Yess [PERSON_NAME] 6:57 PM Ha didi [PERSON_NAME] 6:57 PM …" at bounding box center [575, 210] width 142 height 178
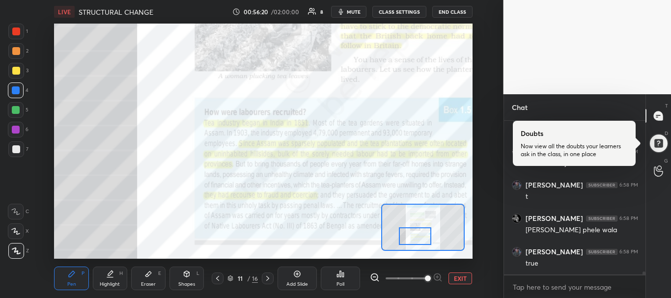
scroll to position [8062, 0]
click at [266, 277] on icon at bounding box center [268, 279] width 8 height 8
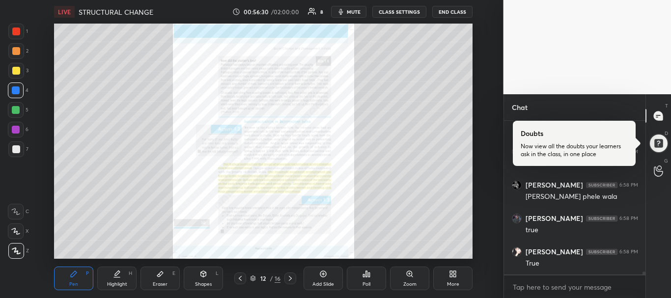
click at [289, 281] on icon at bounding box center [290, 279] width 8 height 8
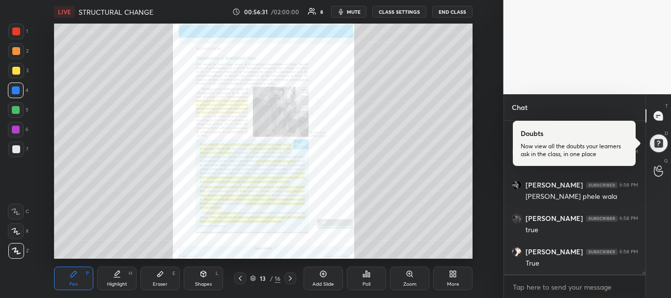
click at [289, 281] on icon at bounding box center [290, 278] width 3 height 5
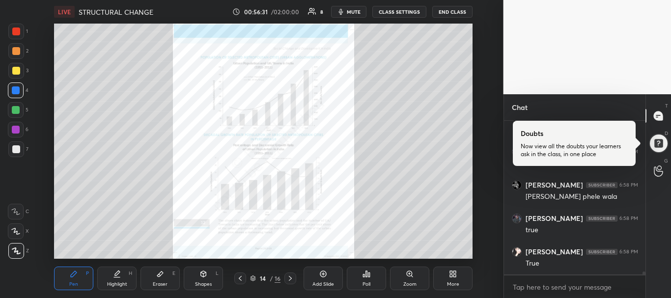
click at [289, 281] on icon at bounding box center [290, 278] width 3 height 5
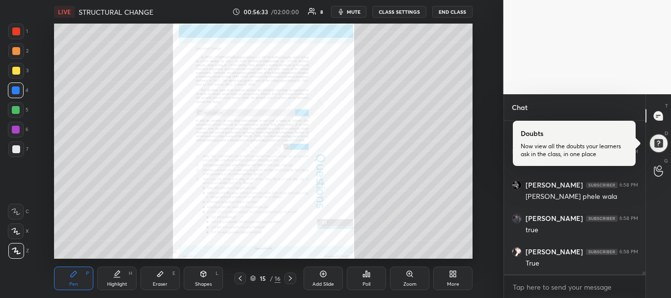
click at [238, 277] on icon at bounding box center [240, 279] width 8 height 8
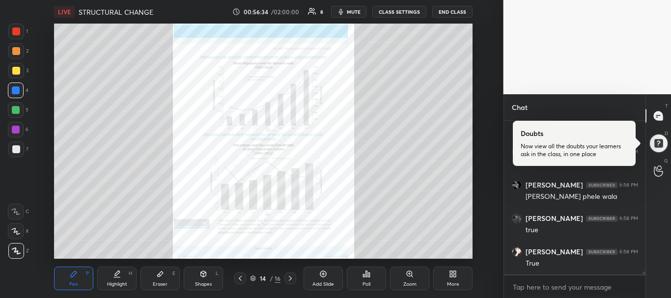
click at [238, 277] on icon at bounding box center [240, 279] width 8 height 8
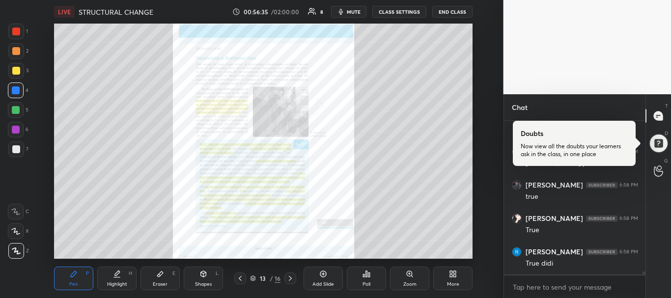
scroll to position [8129, 0]
click at [238, 277] on icon at bounding box center [240, 279] width 8 height 8
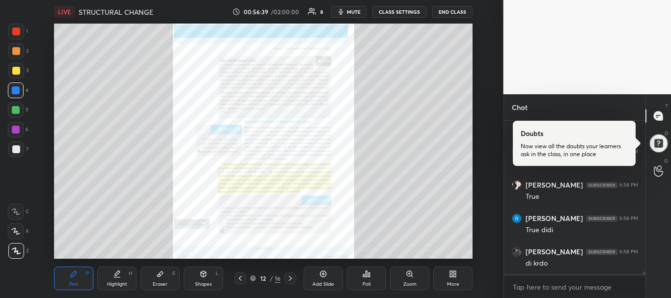
scroll to position [8163, 0]
click at [405, 278] on div "Zoom" at bounding box center [409, 279] width 39 height 24
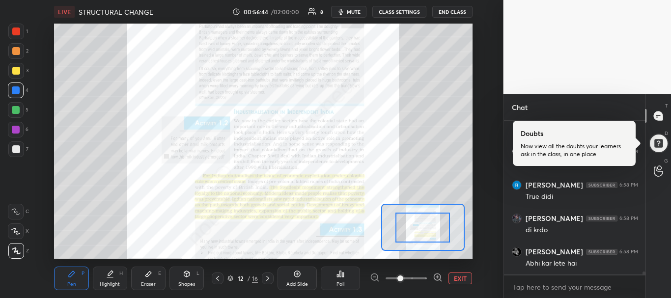
scroll to position [8196, 0]
click at [427, 278] on div at bounding box center [406, 279] width 73 height 12
click at [425, 278] on span at bounding box center [406, 278] width 41 height 15
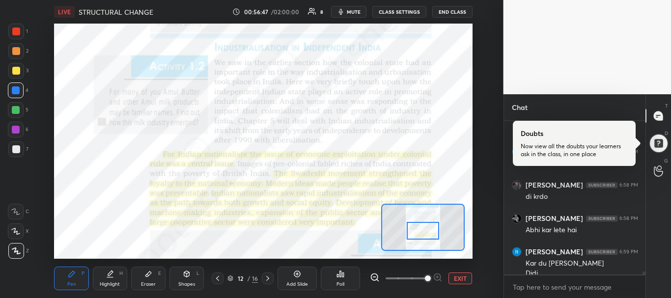
click at [423, 230] on div at bounding box center [423, 231] width 33 height 18
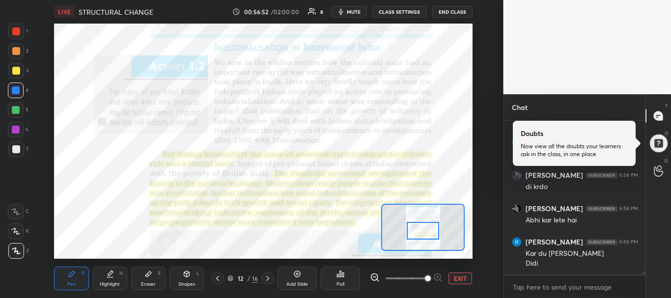
click at [111, 277] on icon at bounding box center [110, 274] width 8 height 8
click at [81, 277] on div "Pen P" at bounding box center [71, 279] width 34 height 24
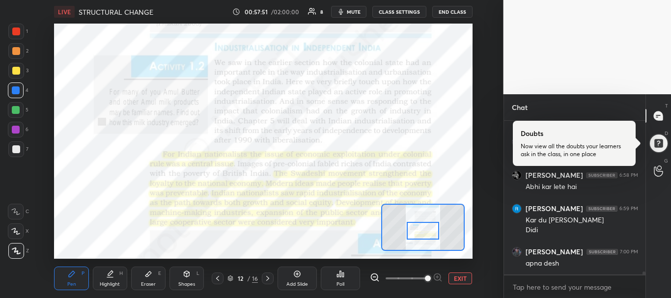
scroll to position [8273, 0]
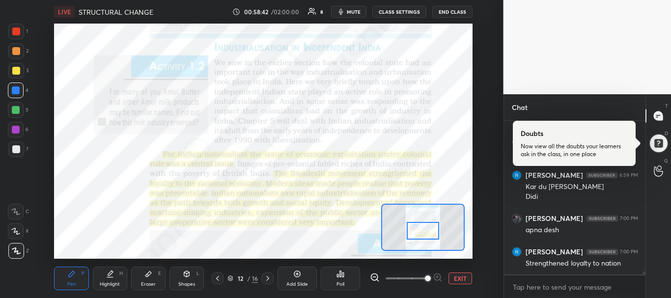
click at [388, 209] on div "Setting up your live class Poll for secs No correct answer Start poll" at bounding box center [263, 141] width 419 height 235
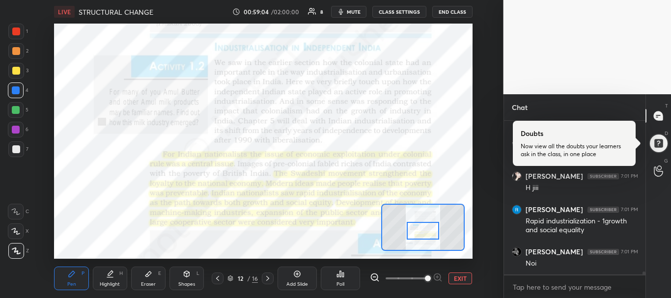
scroll to position [8449, 0]
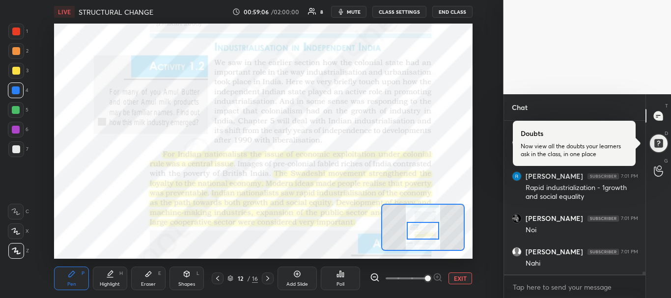
click at [268, 279] on icon at bounding box center [267, 278] width 3 height 5
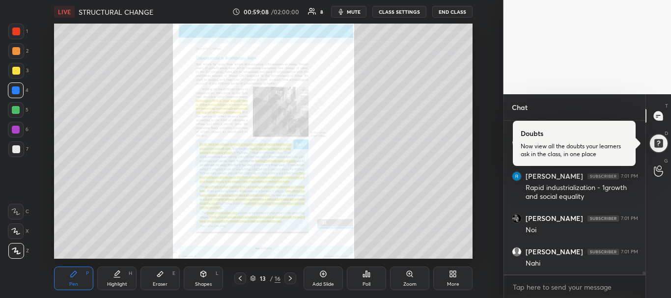
click at [393, 275] on div "Zoom" at bounding box center [409, 279] width 39 height 24
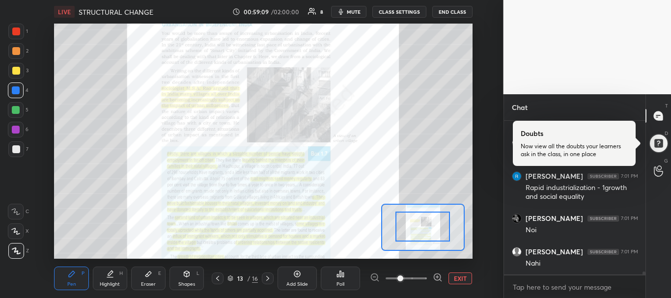
drag, startPoint x: 420, startPoint y: 239, endPoint x: 419, endPoint y: 214, distance: 24.6
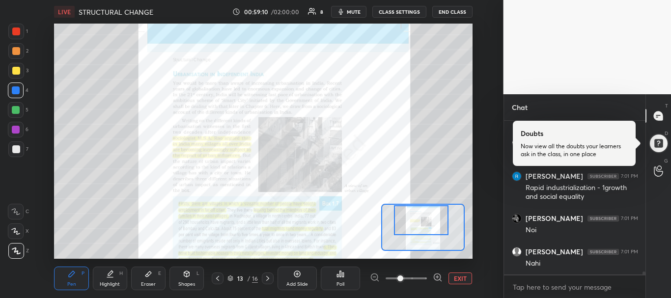
click at [418, 200] on div "Setting up your live class Poll for secs No correct answer Start poll" at bounding box center [263, 141] width 419 height 235
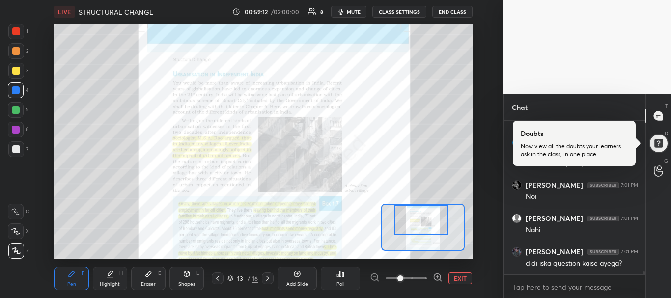
click at [425, 278] on span at bounding box center [406, 278] width 41 height 15
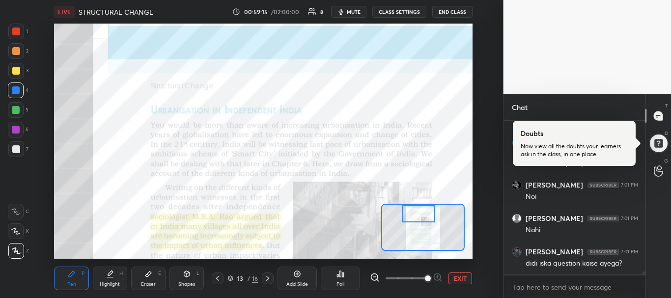
drag, startPoint x: 423, startPoint y: 220, endPoint x: 421, endPoint y: 205, distance: 15.0
click at [421, 205] on div at bounding box center [418, 214] width 33 height 18
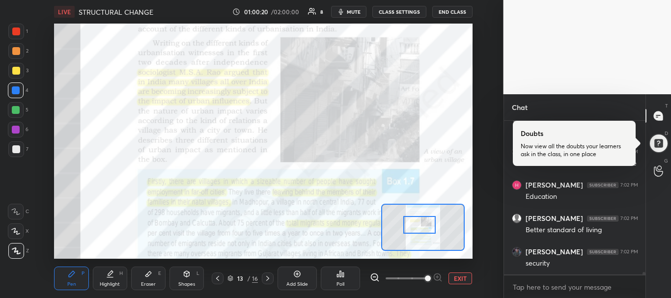
drag, startPoint x: 414, startPoint y: 217, endPoint x: 415, endPoint y: 228, distance: 11.3
click at [415, 228] on div at bounding box center [419, 225] width 33 height 18
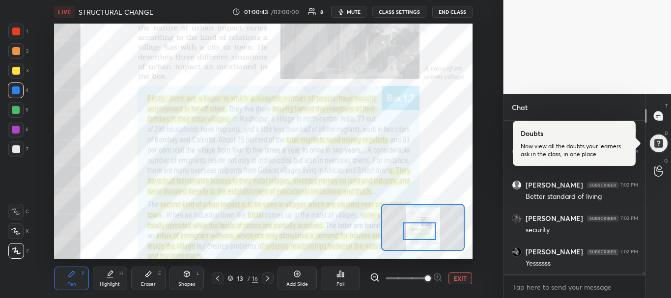
drag, startPoint x: 416, startPoint y: 223, endPoint x: 416, endPoint y: 229, distance: 6.4
click at [416, 229] on div at bounding box center [419, 232] width 33 height 18
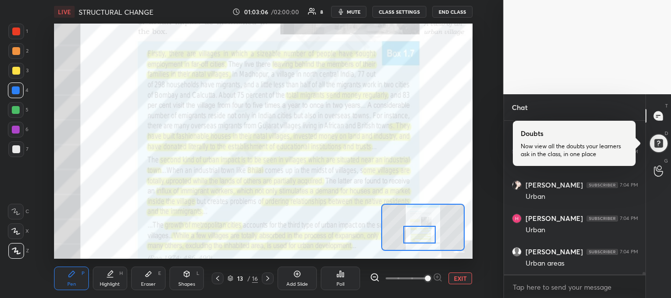
drag, startPoint x: 419, startPoint y: 232, endPoint x: 419, endPoint y: 239, distance: 6.4
click at [419, 239] on div at bounding box center [419, 235] width 33 height 18
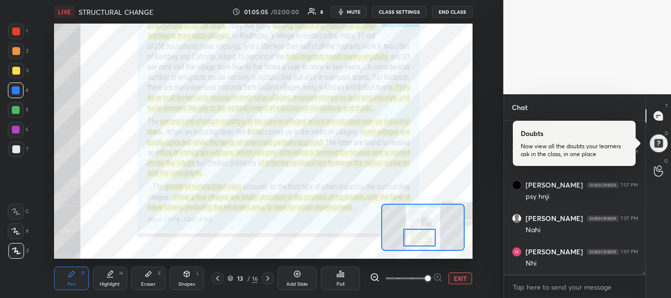
scroll to position [10216, 0]
click at [153, 287] on div "Eraser E" at bounding box center [148, 279] width 34 height 24
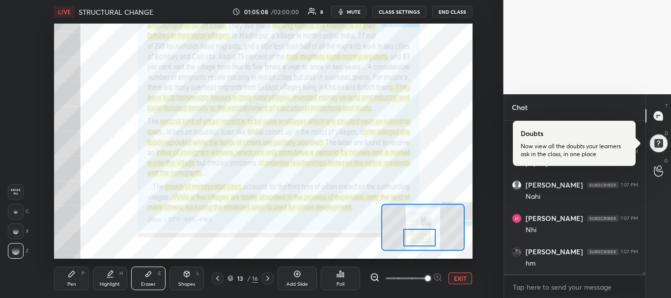
scroll to position [10250, 0]
click at [70, 289] on div "Pen P" at bounding box center [71, 279] width 34 height 24
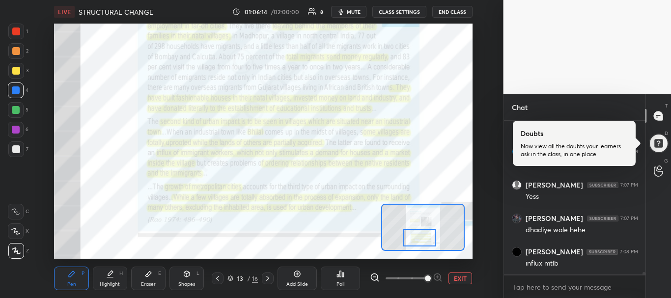
scroll to position [10417, 0]
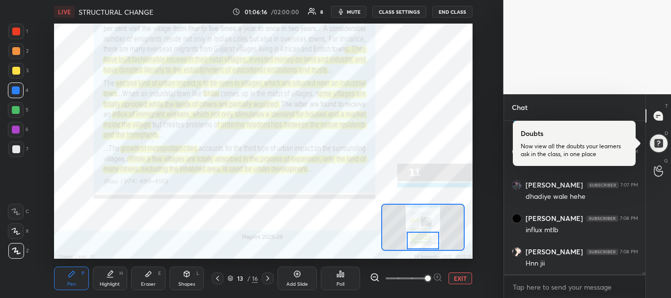
drag, startPoint x: 409, startPoint y: 232, endPoint x: 412, endPoint y: 242, distance: 10.9
click at [412, 242] on div at bounding box center [423, 241] width 33 height 18
click at [267, 279] on icon at bounding box center [268, 279] width 8 height 8
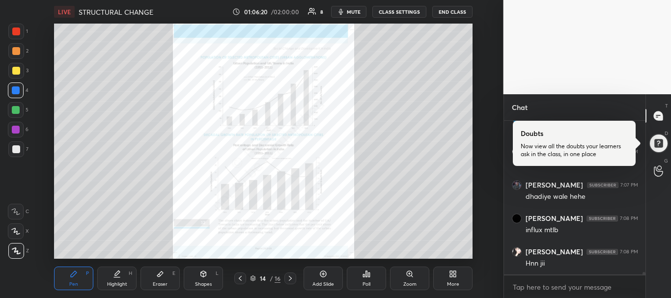
click at [289, 281] on icon at bounding box center [290, 279] width 8 height 8
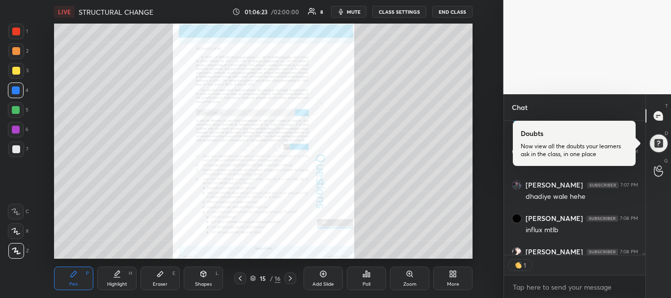
scroll to position [131, 139]
click at [237, 273] on div at bounding box center [240, 279] width 12 height 12
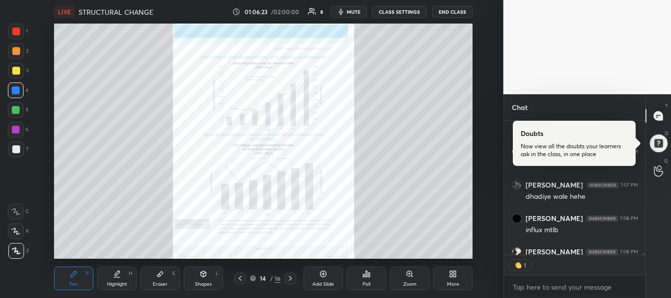
click at [237, 273] on div at bounding box center [240, 279] width 12 height 12
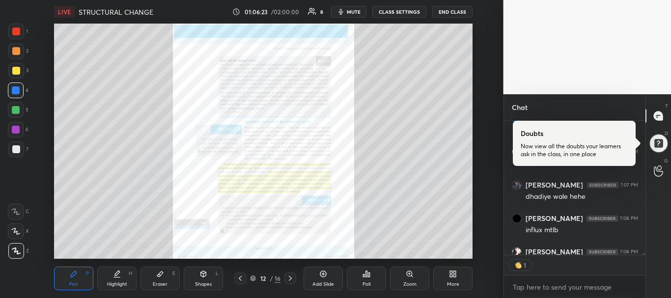
click at [237, 273] on div at bounding box center [240, 279] width 12 height 12
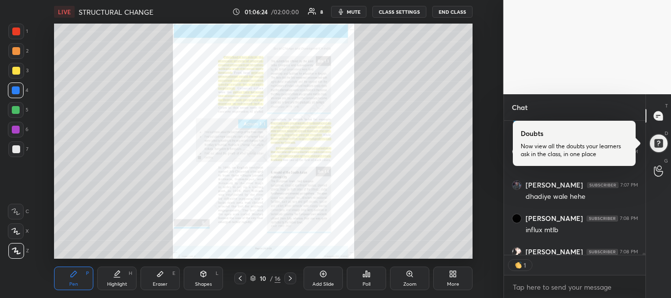
click at [237, 273] on div at bounding box center [240, 279] width 12 height 12
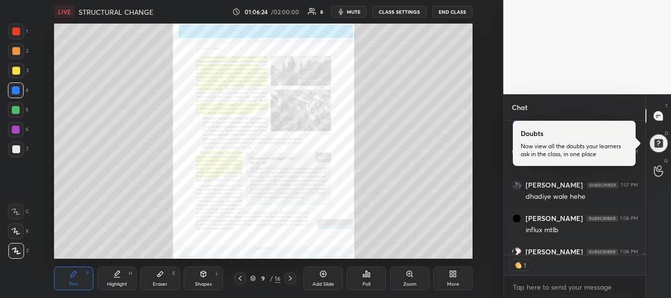
click at [237, 273] on div at bounding box center [240, 279] width 12 height 12
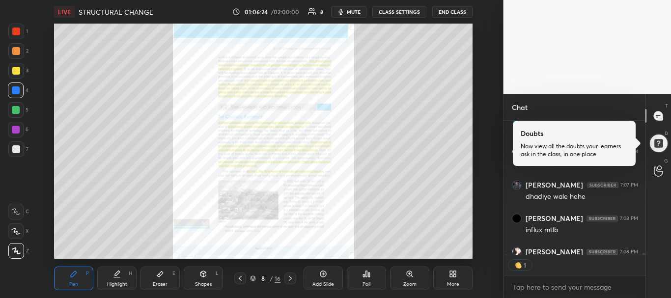
click at [237, 273] on div at bounding box center [240, 279] width 12 height 12
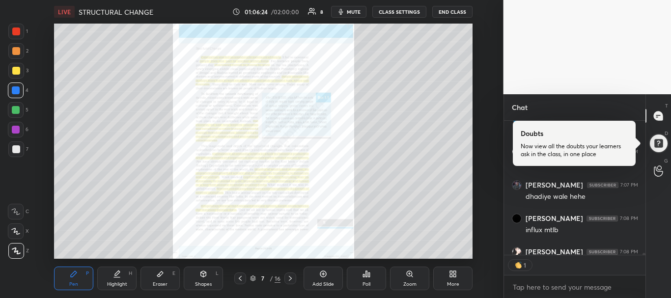
click at [237, 273] on div at bounding box center [240, 279] width 12 height 12
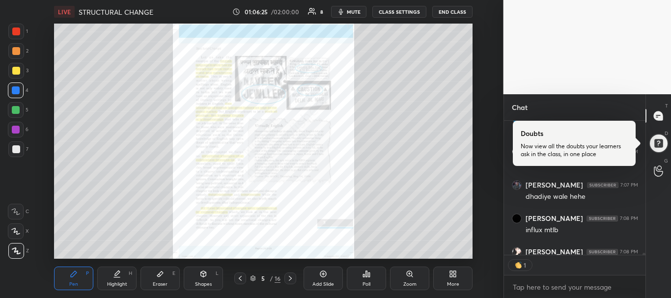
click at [237, 273] on div at bounding box center [240, 279] width 12 height 12
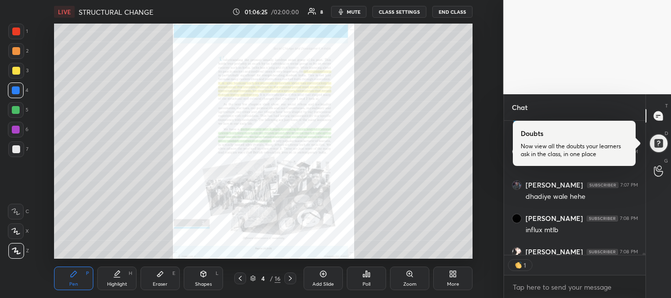
click at [237, 273] on div at bounding box center [240, 279] width 12 height 12
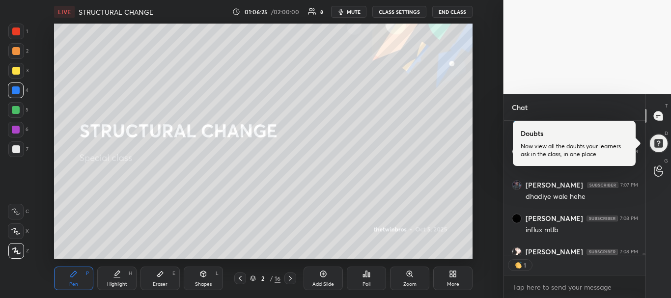
click at [237, 273] on div at bounding box center [240, 279] width 12 height 12
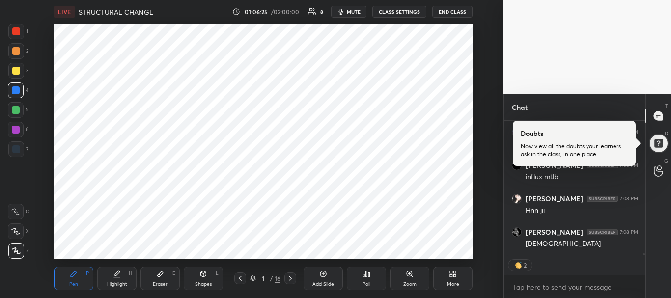
click at [237, 273] on div at bounding box center [240, 279] width 12 height 12
click at [288, 276] on icon at bounding box center [290, 279] width 8 height 8
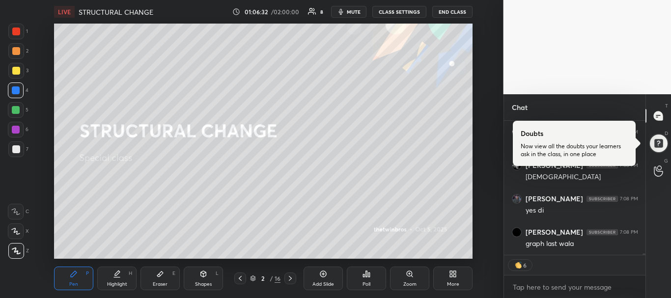
scroll to position [10570, 0]
click at [288, 276] on icon at bounding box center [290, 279] width 8 height 8
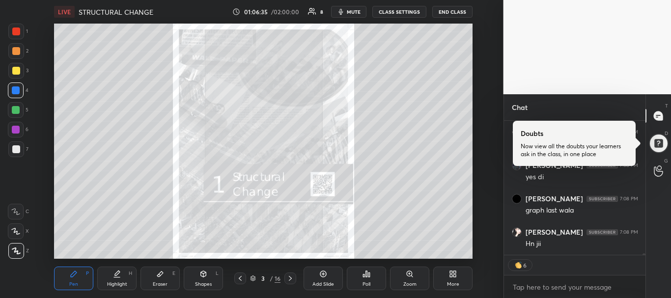
click at [288, 276] on icon at bounding box center [290, 279] width 8 height 8
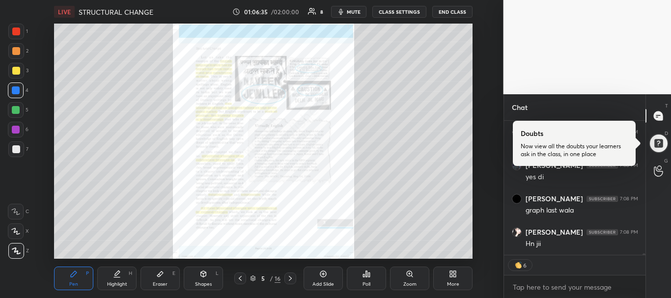
click at [288, 276] on icon at bounding box center [290, 279] width 8 height 8
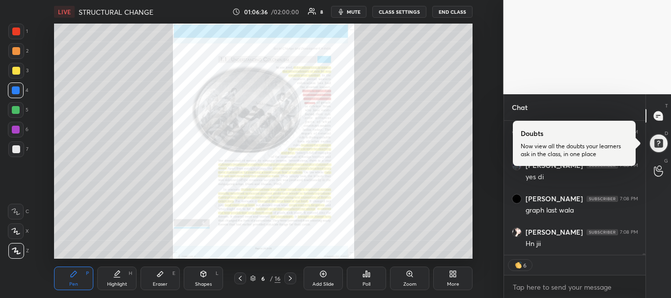
click at [288, 276] on icon at bounding box center [290, 279] width 8 height 8
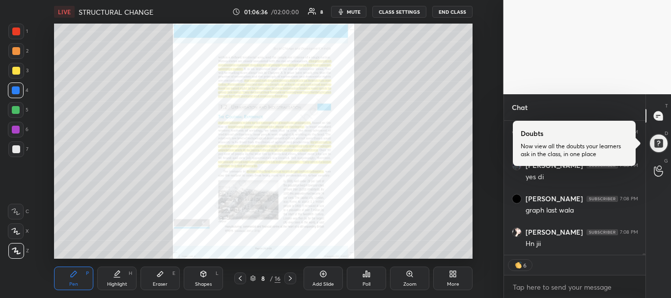
click at [288, 276] on icon at bounding box center [290, 279] width 8 height 8
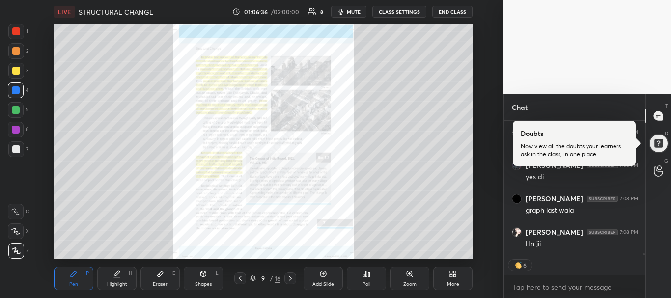
click at [288, 276] on icon at bounding box center [290, 279] width 8 height 8
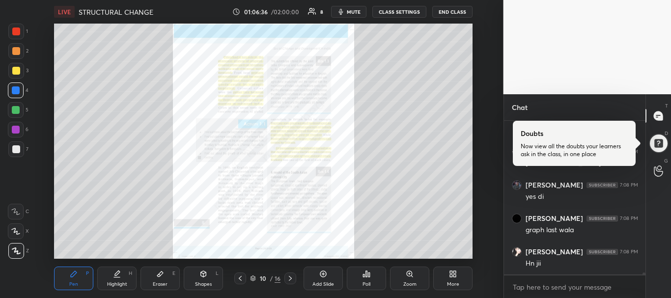
scroll to position [10550, 0]
click at [288, 276] on icon at bounding box center [290, 279] width 8 height 8
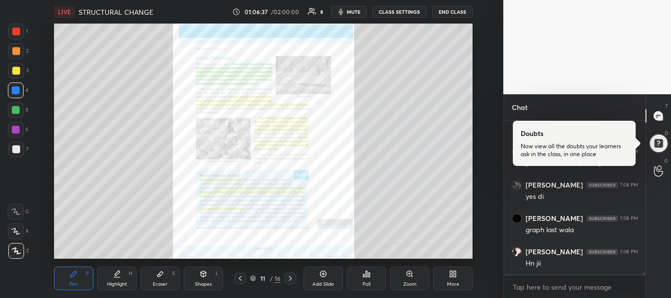
click at [288, 276] on icon at bounding box center [290, 279] width 8 height 8
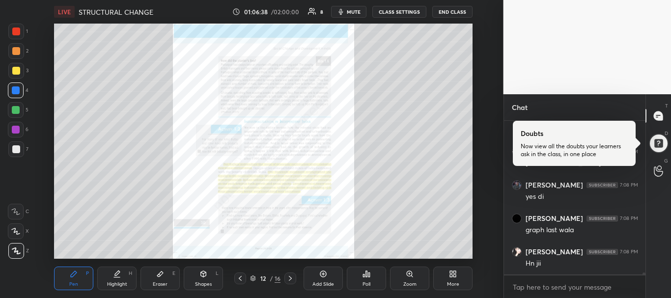
click at [289, 287] on div "Pen P Highlight H Eraser E Shapes L 12 / 16 Add Slide Poll Zoom More" at bounding box center [263, 278] width 419 height 39
click at [288, 274] on div at bounding box center [290, 279] width 12 height 12
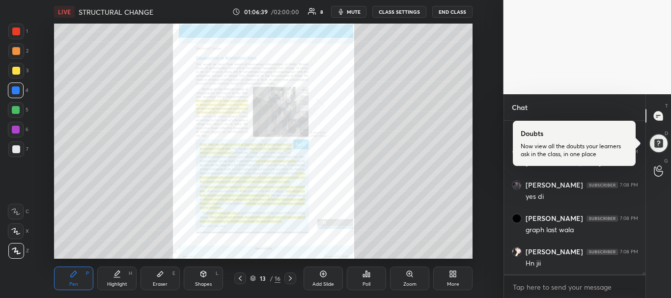
click at [288, 274] on div at bounding box center [290, 279] width 12 height 12
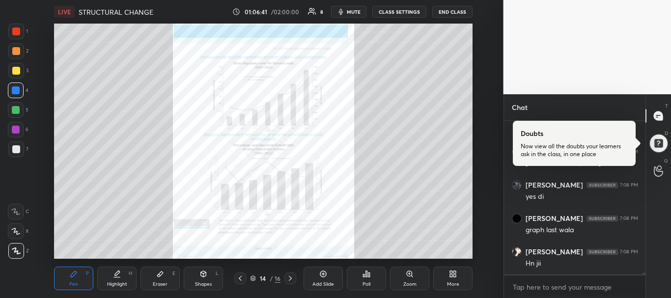
click at [404, 282] on div "Zoom" at bounding box center [409, 284] width 13 height 5
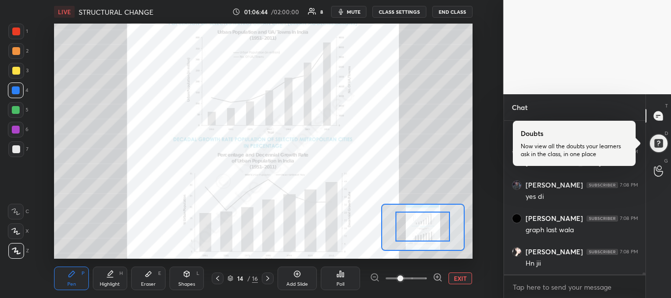
scroll to position [10584, 0]
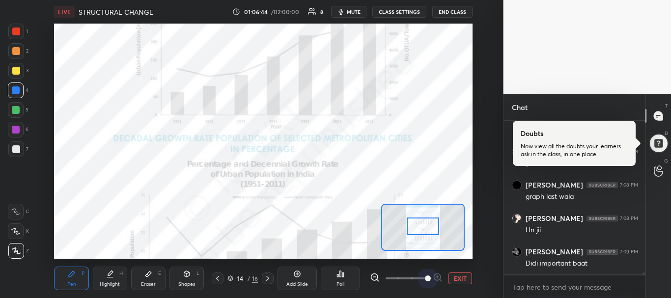
click at [425, 278] on span at bounding box center [406, 278] width 41 height 15
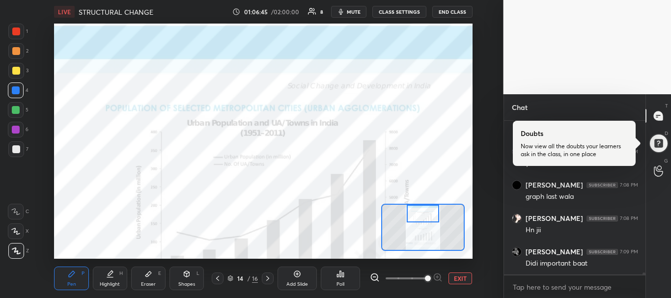
drag, startPoint x: 421, startPoint y: 235, endPoint x: 421, endPoint y: 212, distance: 22.6
click at [421, 212] on div at bounding box center [423, 214] width 33 height 18
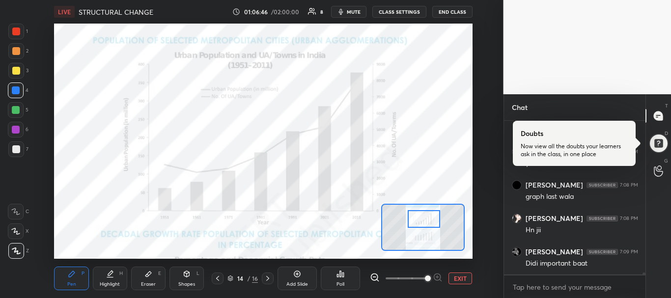
drag, startPoint x: 421, startPoint y: 212, endPoint x: 422, endPoint y: 218, distance: 5.5
click at [422, 218] on div at bounding box center [424, 219] width 33 height 18
click at [158, 193] on div "LIVE STRUCTURAL CHANGE 01:06:49 / 02:00:00 8 mute CLASS SETTINGS END CLASS Sett…" at bounding box center [263, 149] width 464 height 298
click at [152, 288] on div "Eraser E" at bounding box center [148, 279] width 34 height 24
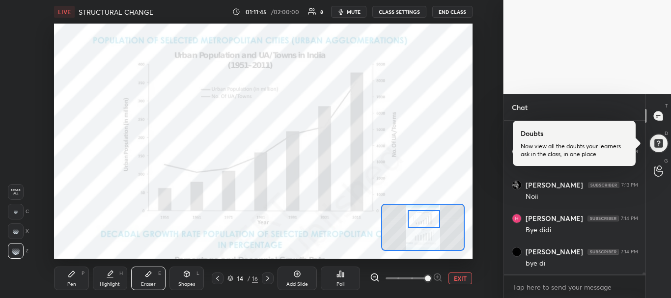
scroll to position [12659, 0]
click at [454, 10] on button "END CLASS" at bounding box center [452, 12] width 40 height 12
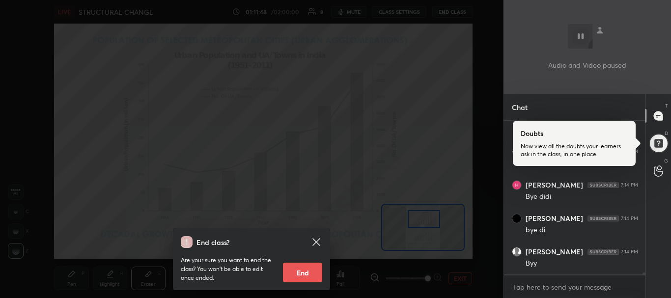
scroll to position [12710, 0]
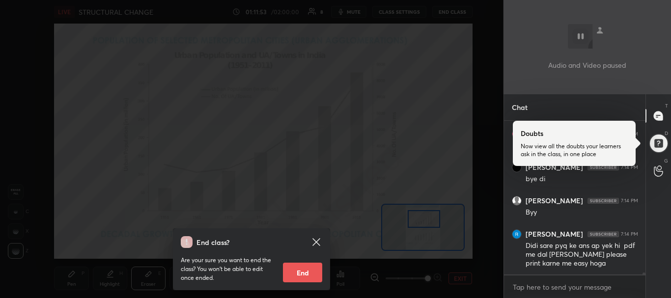
click at [313, 247] on icon at bounding box center [316, 242] width 12 height 12
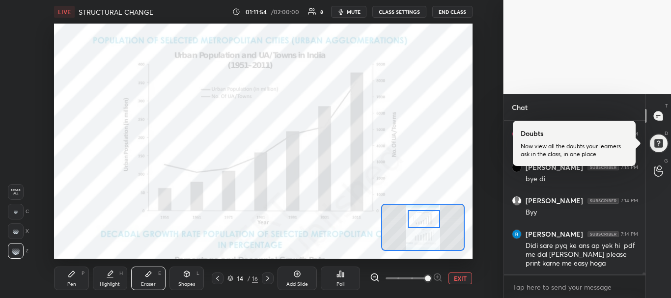
scroll to position [12743, 0]
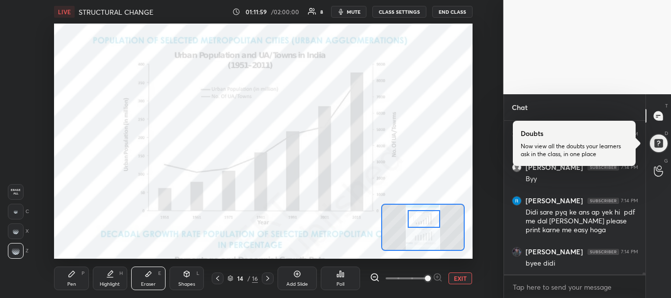
click at [448, 9] on button "END CLASS" at bounding box center [452, 12] width 40 height 12
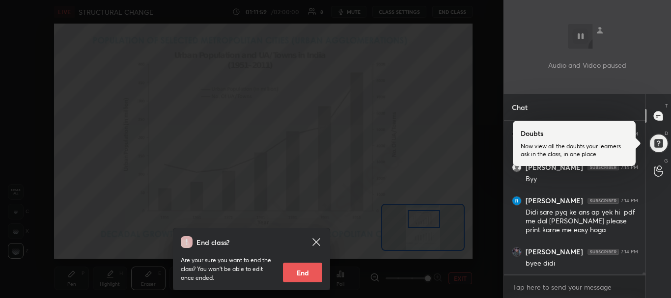
scroll to position [12753, 0]
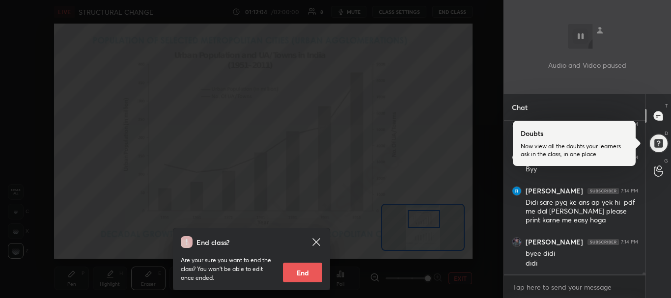
click at [305, 270] on button "End" at bounding box center [302, 273] width 39 height 20
type textarea "x"
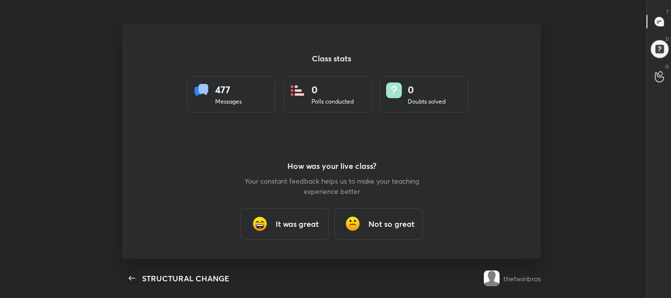
scroll to position [0, 0]
